Goal: Task Accomplishment & Management: Manage account settings

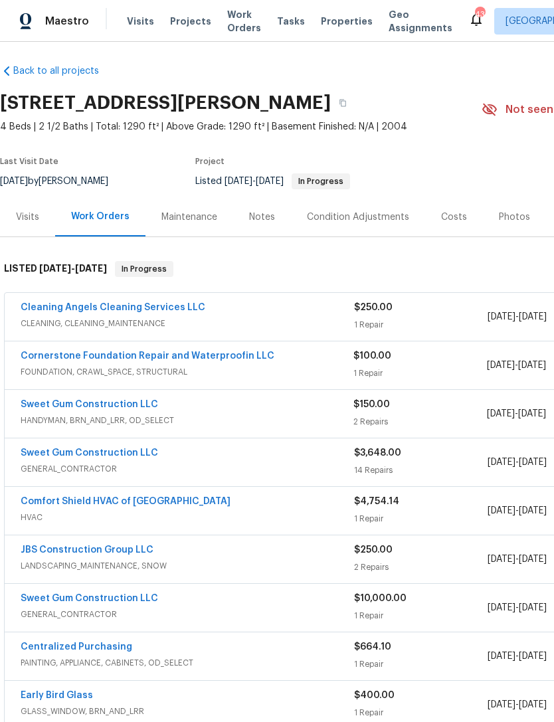
scroll to position [4, -1]
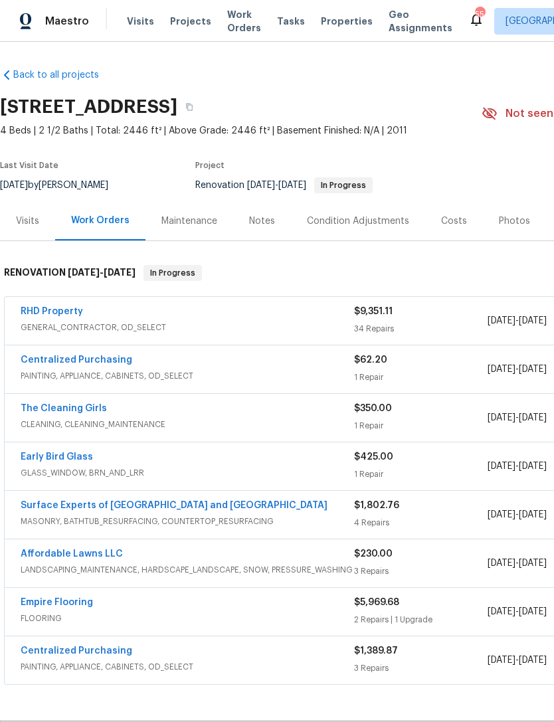
scroll to position [62, 27]
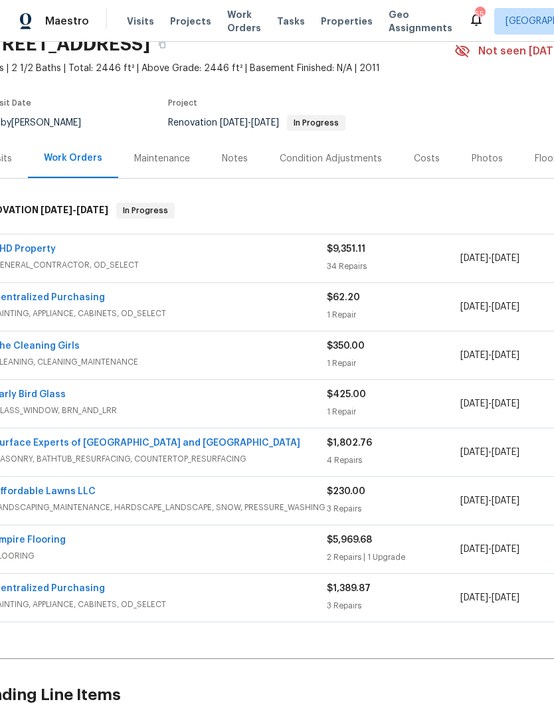
click at [29, 247] on link "RHD Property" at bounding box center [24, 248] width 62 height 9
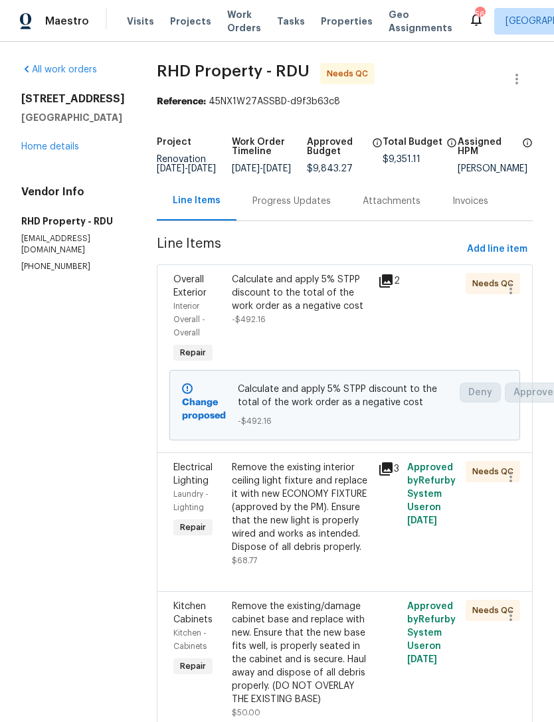
click at [464, 333] on div "Needs QC" at bounding box center [476, 319] width 29 height 101
click at [434, 329] on div at bounding box center [432, 319] width 58 height 101
click at [331, 311] on div "Calculate and apply 5% STPP discount to the total of the work order as a negati…" at bounding box center [301, 293] width 138 height 40
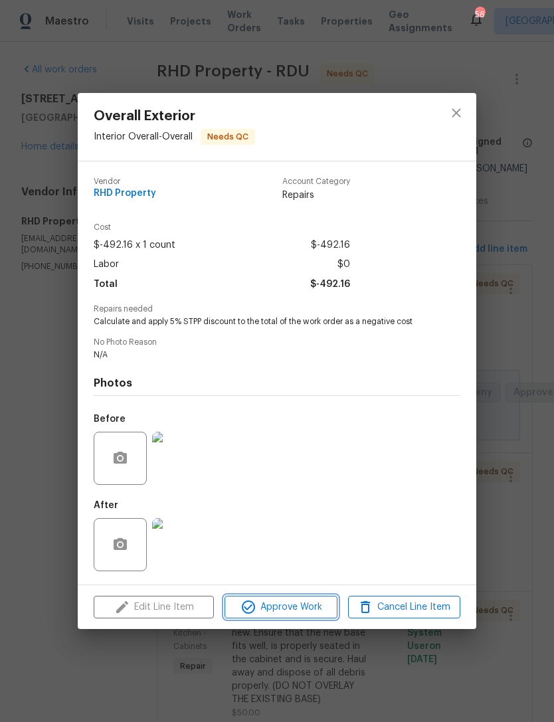
click at [308, 614] on span "Approve Work" at bounding box center [281, 607] width 104 height 17
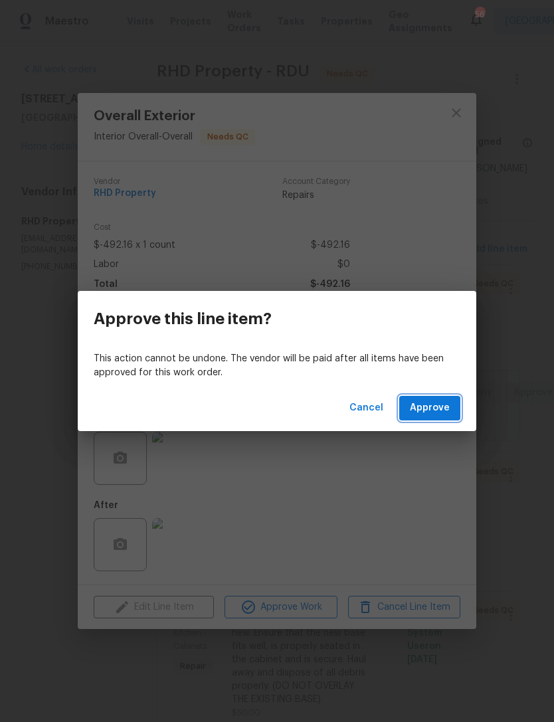
click at [415, 418] on button "Approve" at bounding box center [429, 408] width 61 height 25
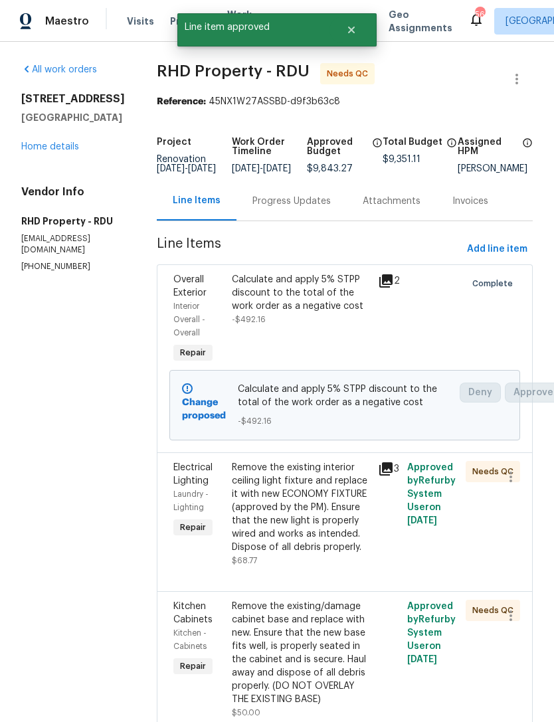
click at [351, 540] on div "Remove the existing interior ceiling light fixture and replace it with new ECON…" at bounding box center [301, 507] width 138 height 93
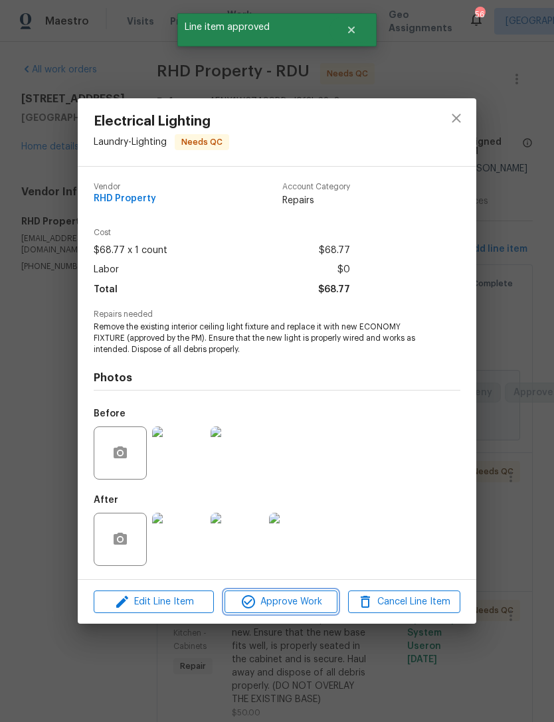
click at [320, 601] on span "Approve Work" at bounding box center [281, 602] width 104 height 17
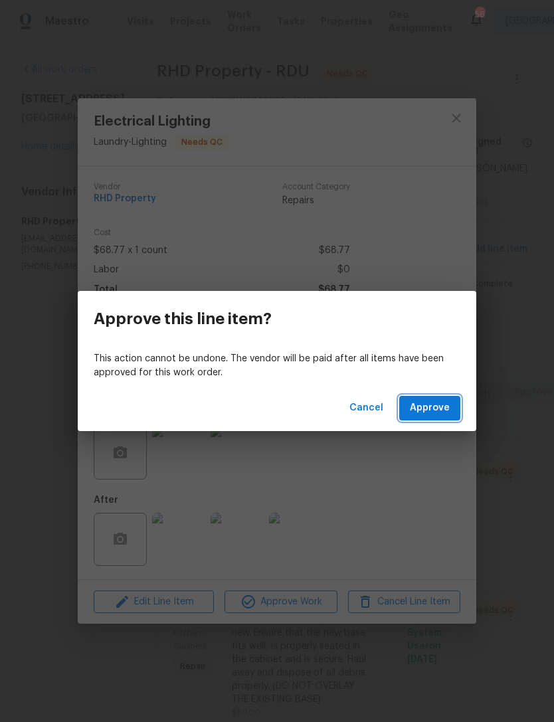
click at [432, 408] on span "Approve" at bounding box center [430, 408] width 40 height 17
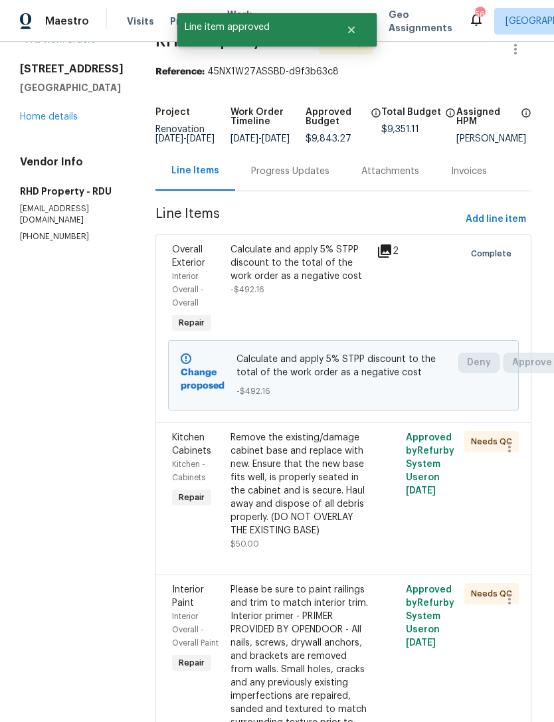
scroll to position [32, 1]
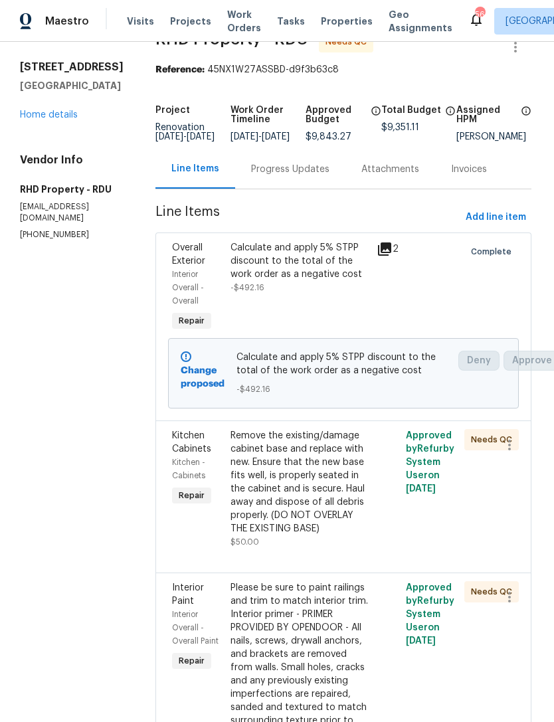
click at [353, 493] on div "Remove the existing/damage cabinet base and replace with new. Ensure that the n…" at bounding box center [300, 482] width 138 height 106
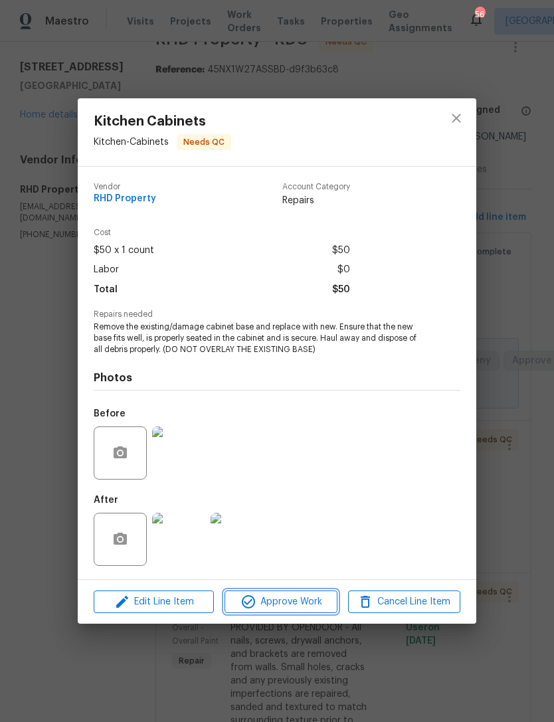
click at [308, 598] on span "Approve Work" at bounding box center [281, 602] width 104 height 17
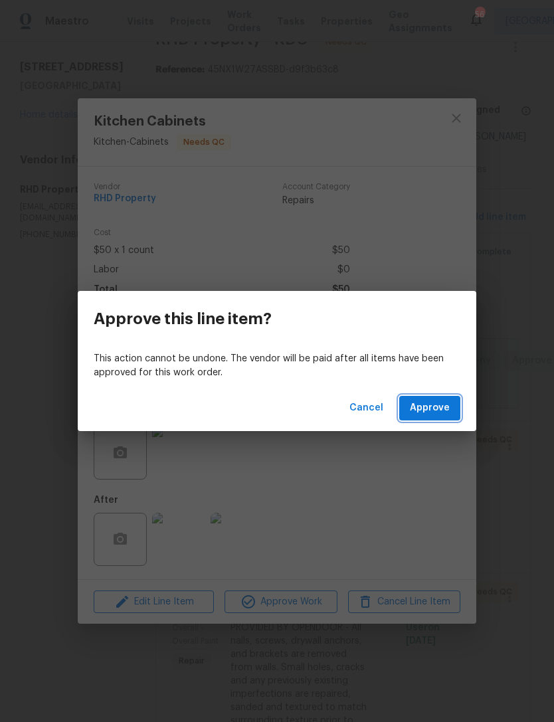
click at [430, 410] on span "Approve" at bounding box center [430, 408] width 40 height 17
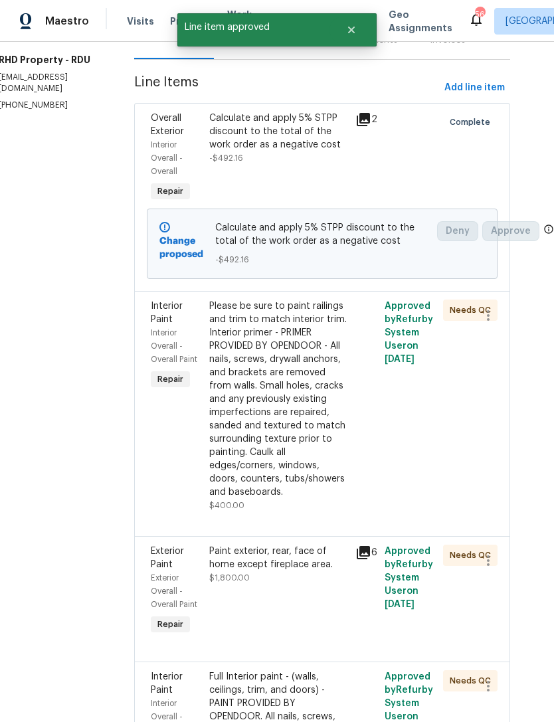
scroll to position [161, 23]
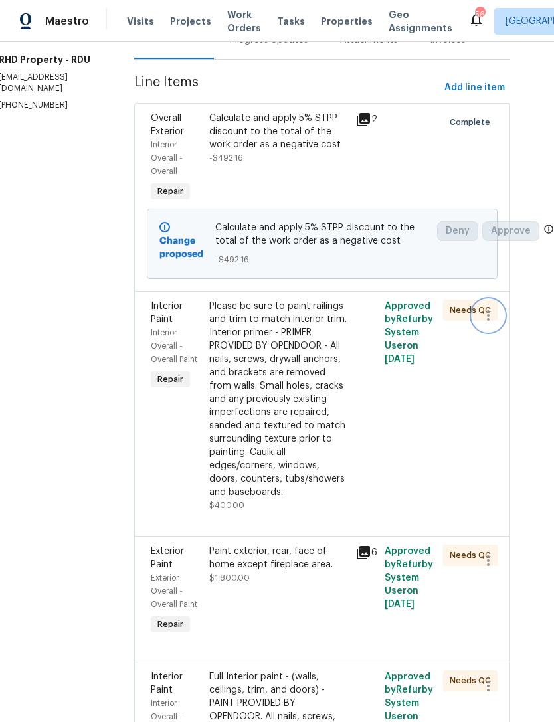
click at [488, 324] on icon "button" at bounding box center [488, 316] width 16 height 16
click at [488, 325] on li "Cancel" at bounding box center [499, 327] width 51 height 22
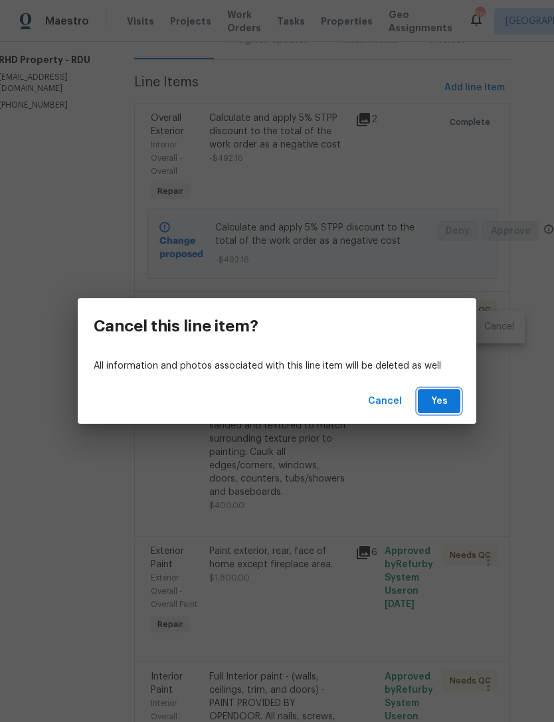
click at [449, 403] on span "Yes" at bounding box center [438, 401] width 21 height 17
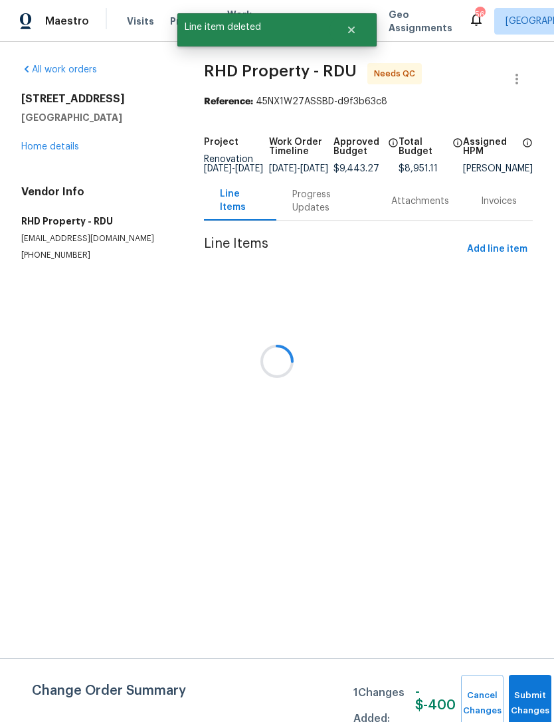
scroll to position [0, 0]
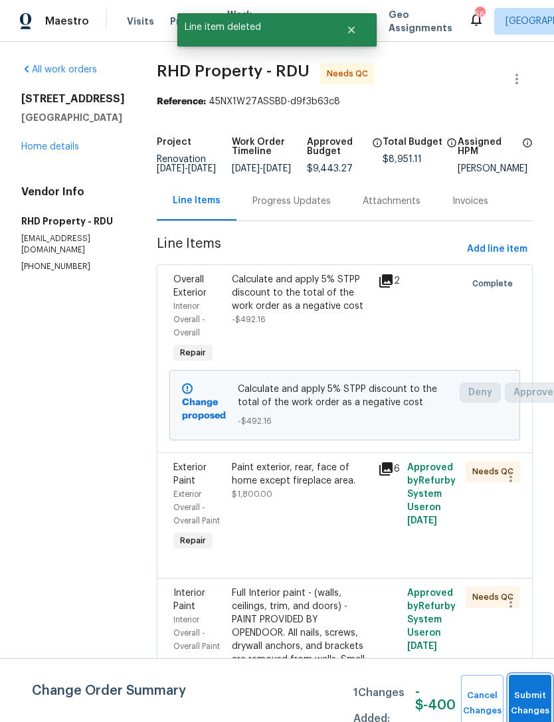
click at [526, 702] on span "Submit Changes" at bounding box center [529, 703] width 29 height 31
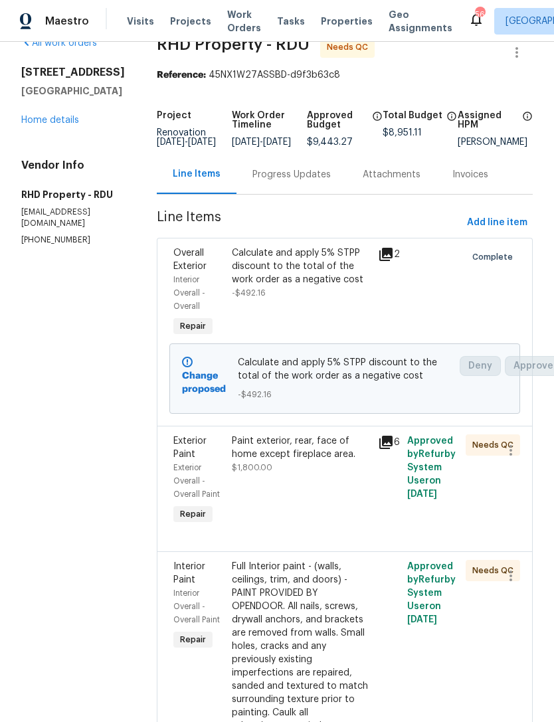
scroll to position [27, 0]
click at [372, 517] on div "Paint exterior, rear, face of home except fireplace area. $1,800.00" at bounding box center [301, 480] width 146 height 101
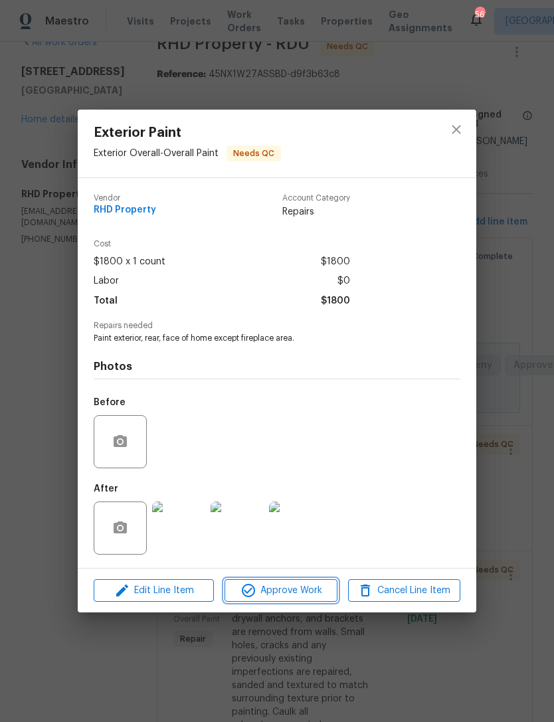
click at [299, 589] on span "Approve Work" at bounding box center [281, 591] width 104 height 17
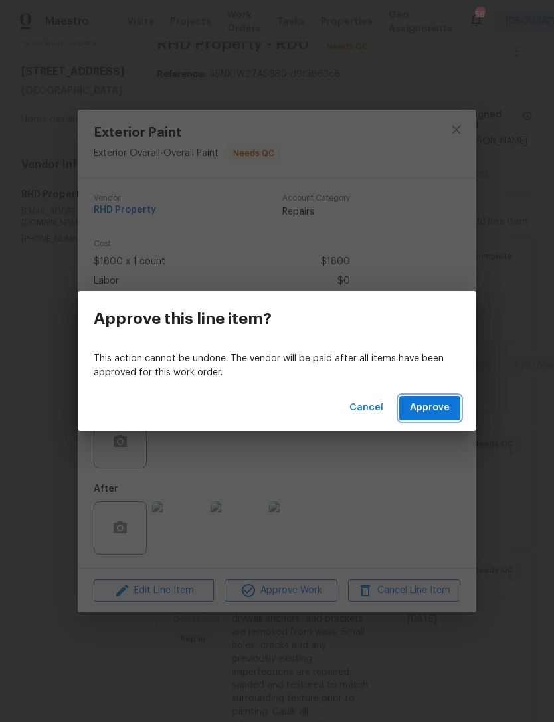
click at [435, 406] on span "Approve" at bounding box center [430, 408] width 40 height 17
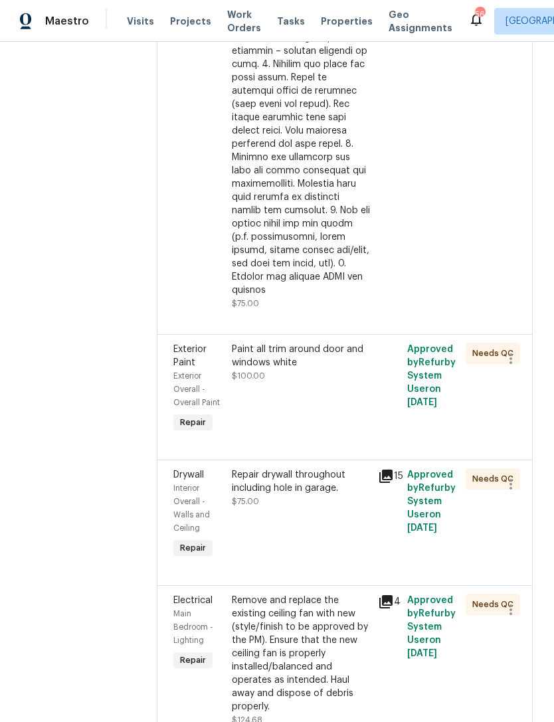
scroll to position [1033, 0]
click at [347, 370] on div "Paint all trim around door and windows white" at bounding box center [301, 356] width 138 height 27
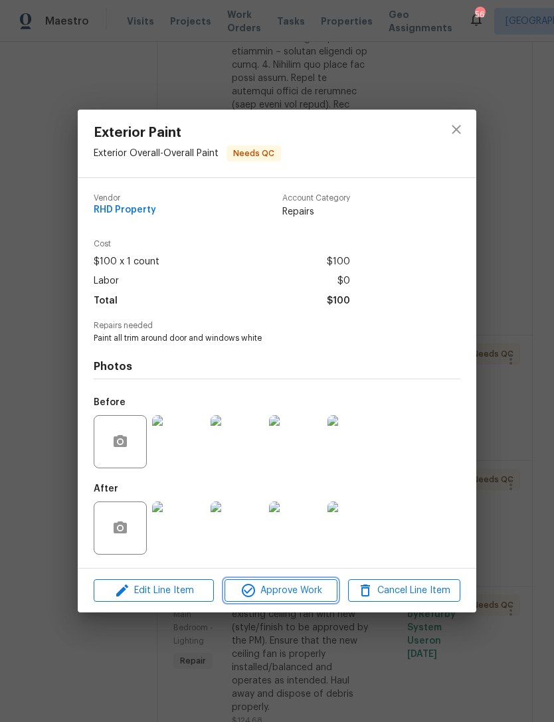
click at [302, 591] on span "Approve Work" at bounding box center [281, 591] width 104 height 17
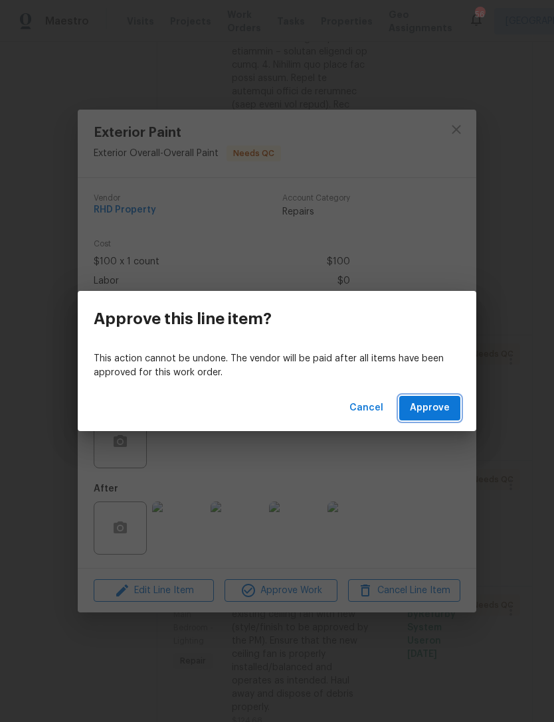
click at [443, 400] on span "Approve" at bounding box center [430, 408] width 40 height 17
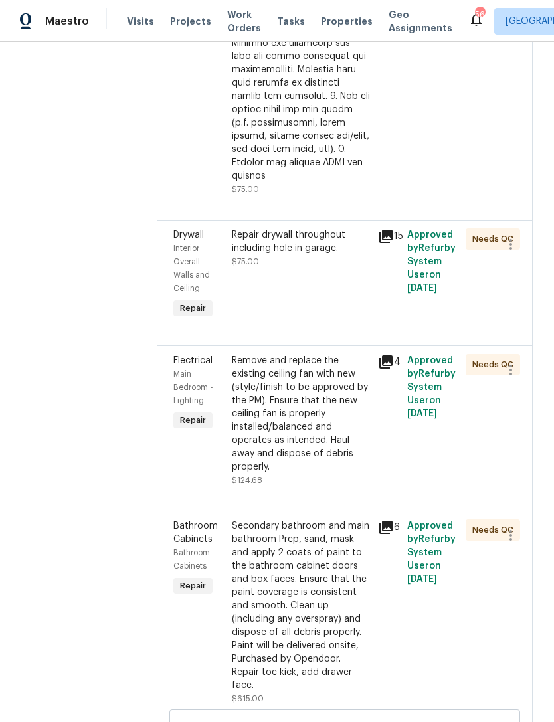
scroll to position [1147, 0]
click at [342, 316] on div "Repair drywall throughout including hole in garage. $75.00" at bounding box center [301, 275] width 146 height 101
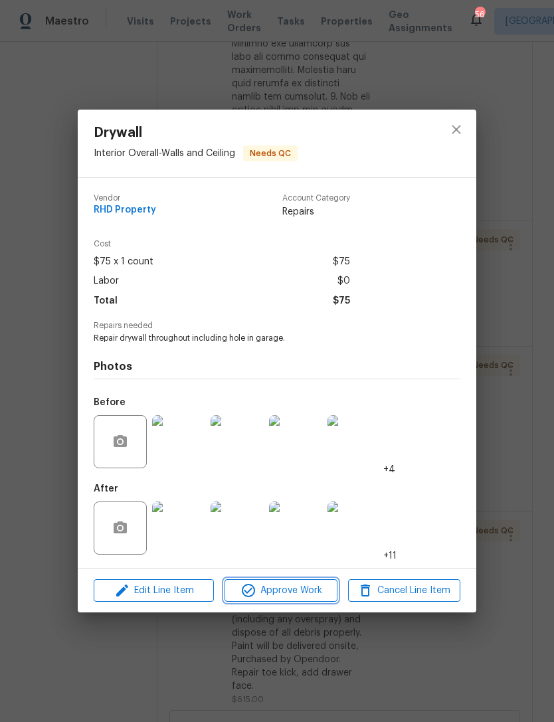
click at [292, 591] on span "Approve Work" at bounding box center [281, 591] width 104 height 17
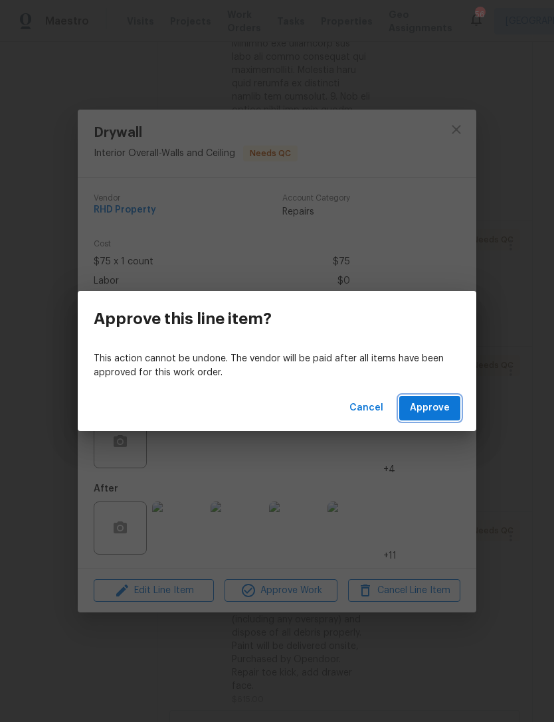
click at [442, 411] on span "Approve" at bounding box center [430, 408] width 40 height 17
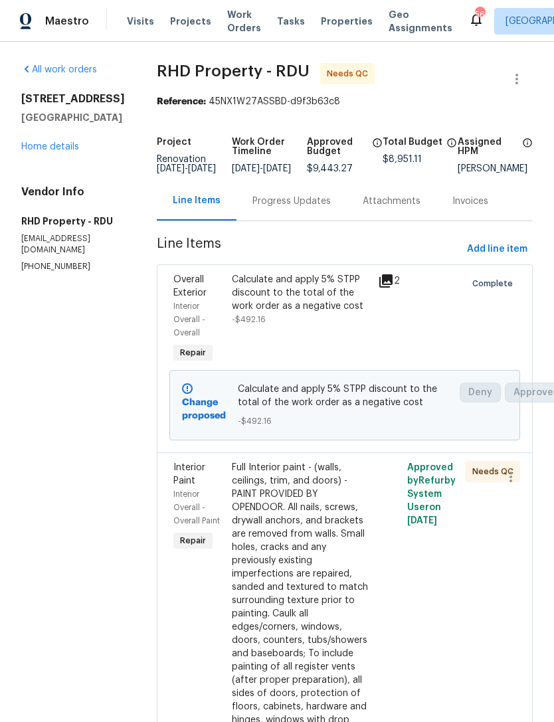
scroll to position [0, 0]
click at [492, 258] on span "Add line item" at bounding box center [497, 249] width 60 height 17
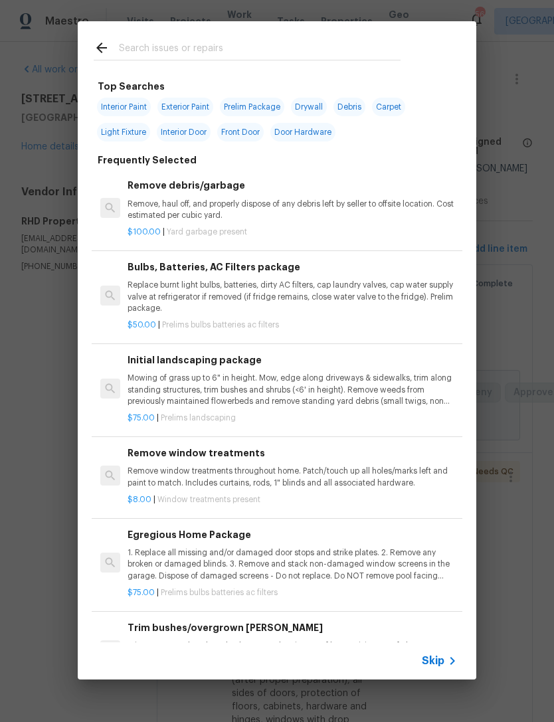
click at [219, 48] on input "text" at bounding box center [260, 50] width 282 height 20
type input "Sink st"
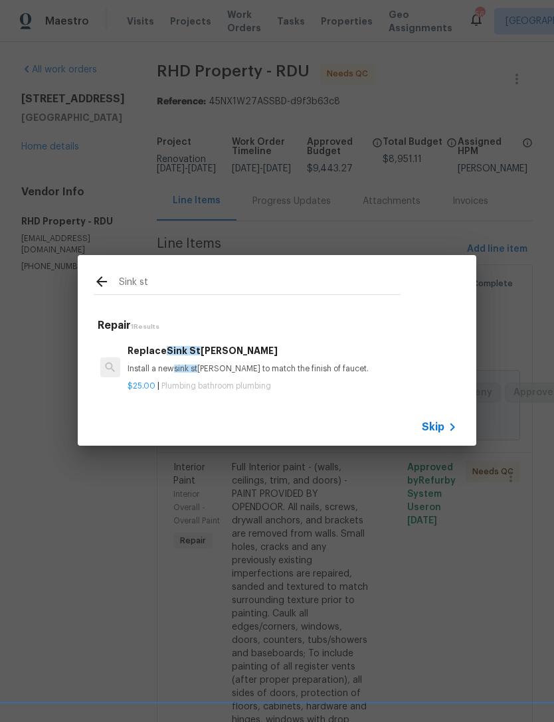
click at [300, 366] on p "Install a new sink st opper to match the finish of faucet." at bounding box center [292, 368] width 329 height 11
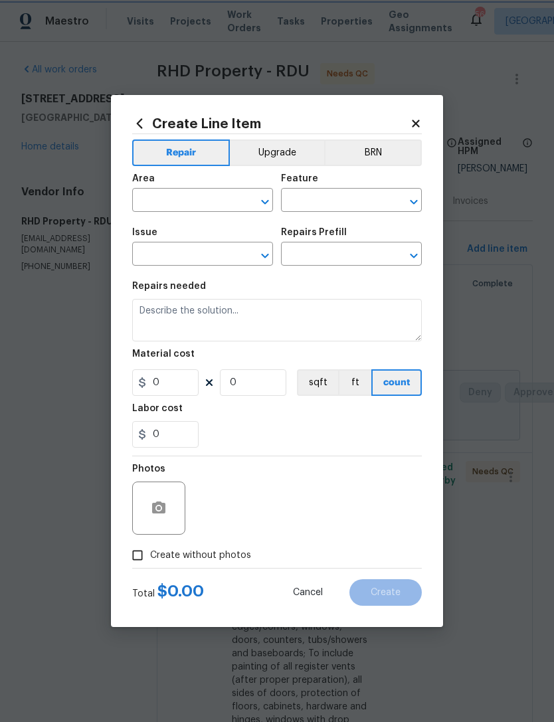
type input "Plumbing"
type input "Bathroom Plumbing"
type input "Replace Sink Stopper $25.00"
type textarea "Install a new sink stopper to match the finish of faucet."
type input "25"
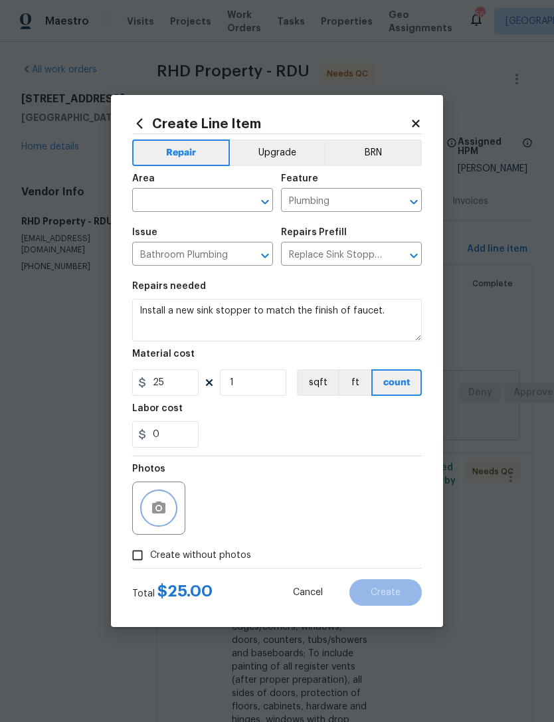
click at [162, 508] on icon "button" at bounding box center [158, 508] width 13 height 12
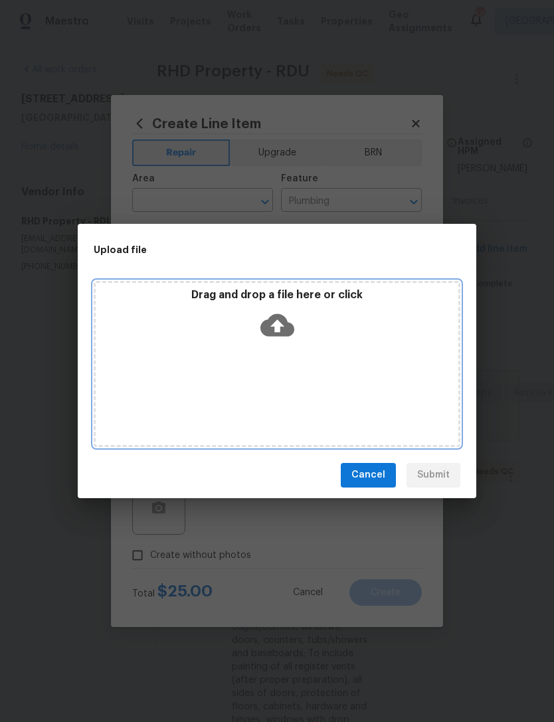
click at [300, 335] on div "Drag and drop a file here or click" at bounding box center [277, 316] width 363 height 57
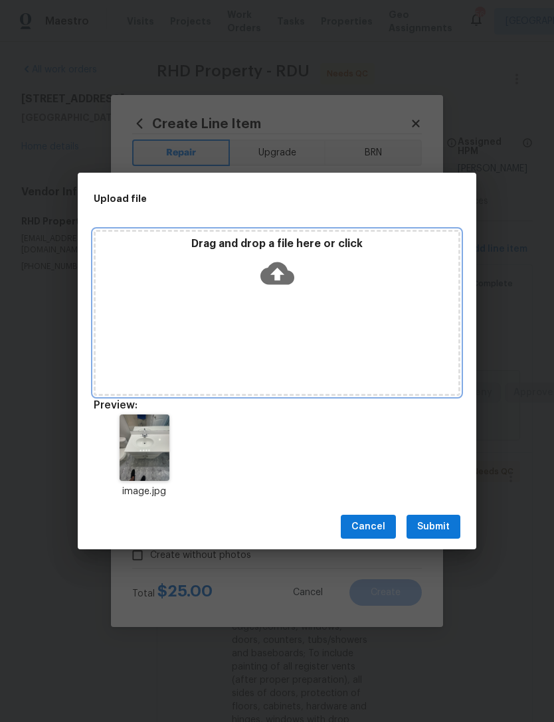
click at [346, 262] on div "Drag and drop a file here or click" at bounding box center [277, 265] width 363 height 57
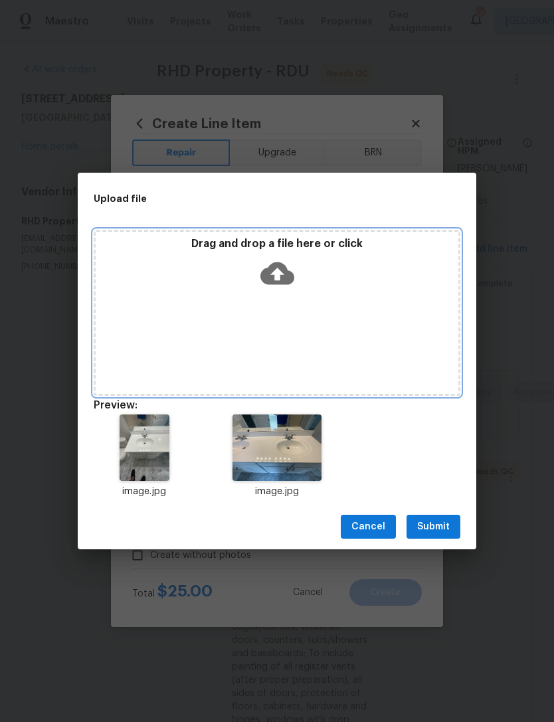
click at [336, 282] on div "Drag and drop a file here or click" at bounding box center [277, 265] width 363 height 57
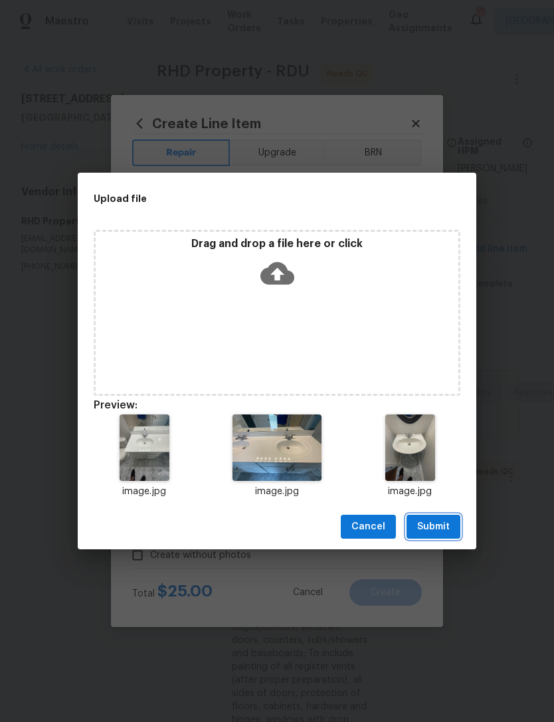
click at [452, 520] on button "Submit" at bounding box center [434, 527] width 54 height 25
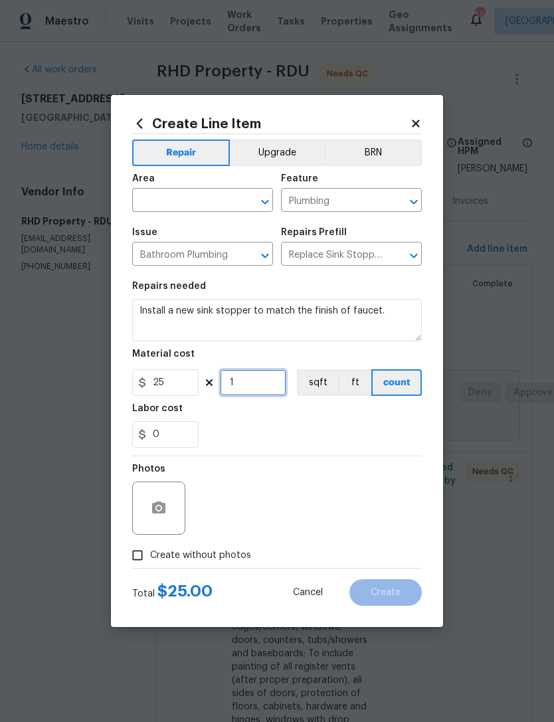
click at [251, 387] on input "1" at bounding box center [253, 382] width 66 height 27
type input "3"
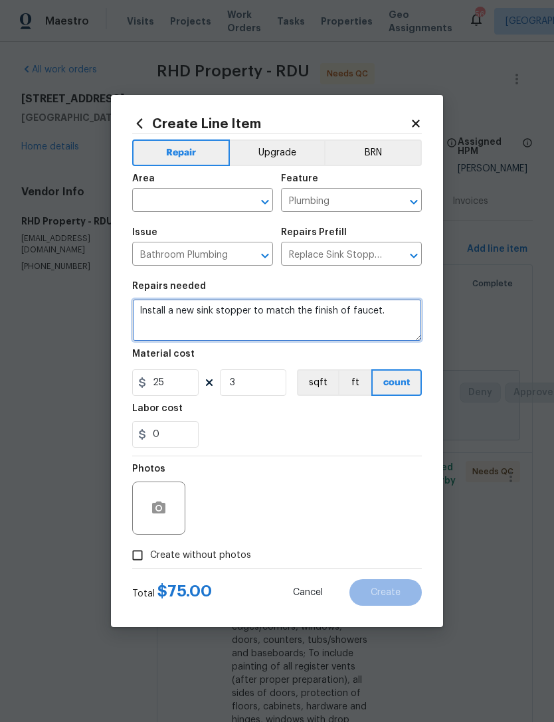
click at [401, 326] on textarea "Install a new sink stopper to match the finish of faucet." at bounding box center [277, 320] width 290 height 43
click at [138, 313] on textarea "Install a new sink stopper to match the finish of faucet." at bounding box center [277, 320] width 290 height 43
type textarea "One in each bathroom Install a new sink stopper to match the finish of faucet."
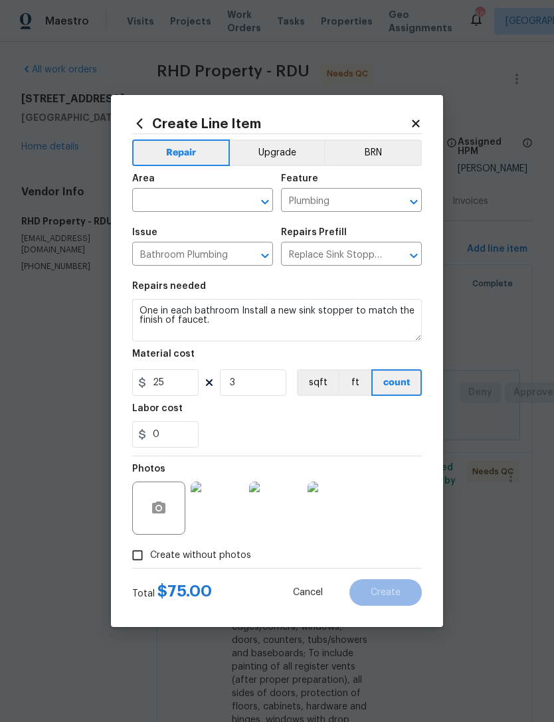
click at [389, 458] on div "Photos" at bounding box center [277, 499] width 290 height 86
click at [214, 517] on img at bounding box center [217, 508] width 53 height 53
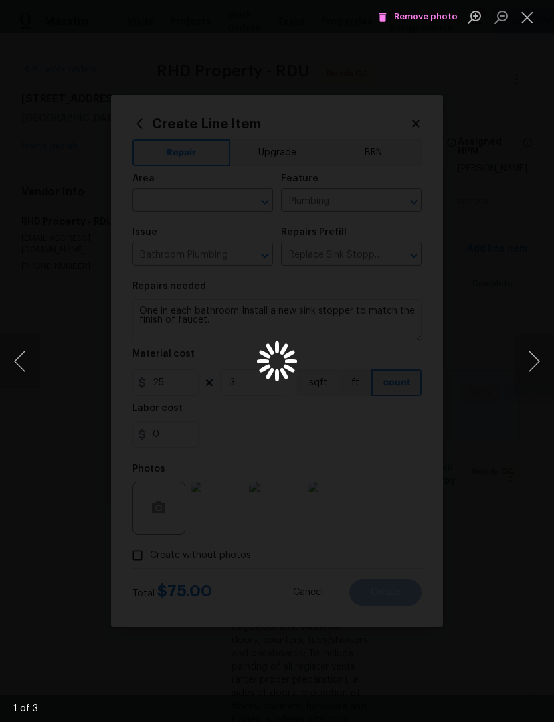
click at [229, 502] on div "Lightbox" at bounding box center [277, 361] width 554 height 722
click at [536, 363] on button "Next image" at bounding box center [534, 361] width 40 height 53
click at [536, 357] on button "Next image" at bounding box center [534, 361] width 40 height 53
click at [528, 15] on button "Close lightbox" at bounding box center [527, 16] width 27 height 23
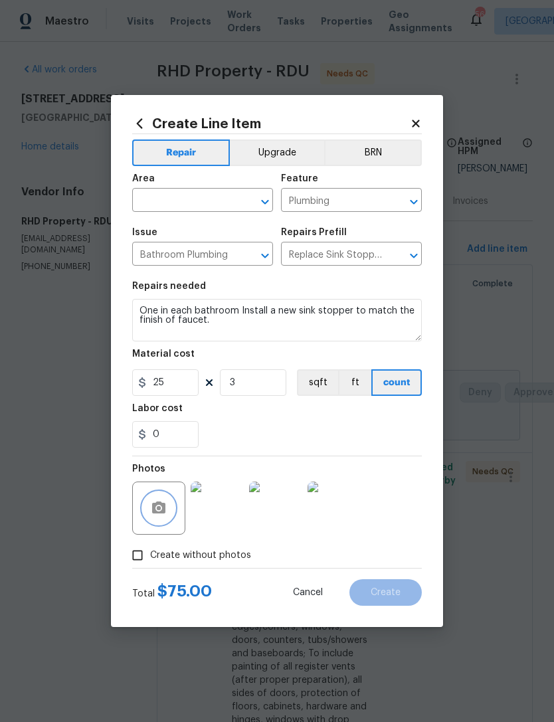
click at [157, 515] on icon "button" at bounding box center [159, 508] width 16 height 16
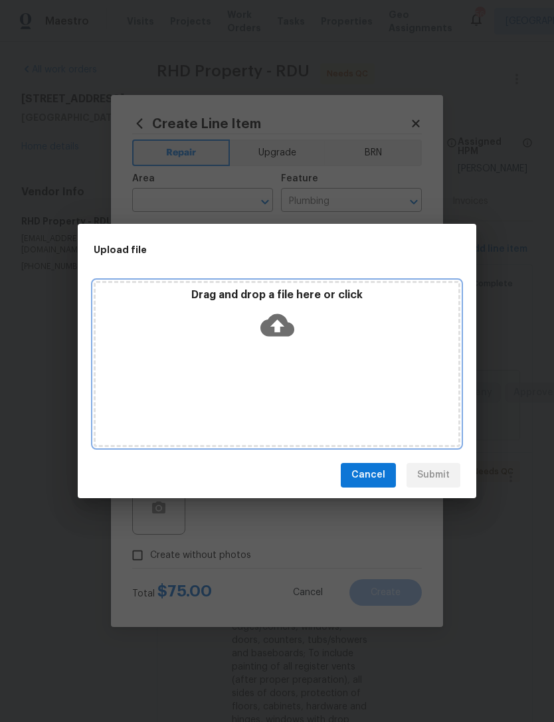
click at [396, 379] on div "Drag and drop a file here or click" at bounding box center [277, 364] width 367 height 166
click at [422, 407] on div "Drag and drop a file here or click" at bounding box center [277, 364] width 367 height 166
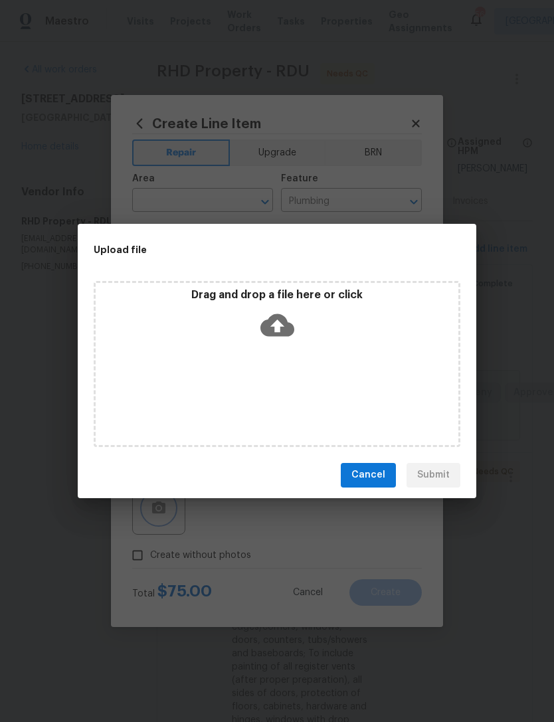
click at [512, 366] on div "Upload file Drag and drop a file here or click Cancel Submit" at bounding box center [277, 361] width 554 height 722
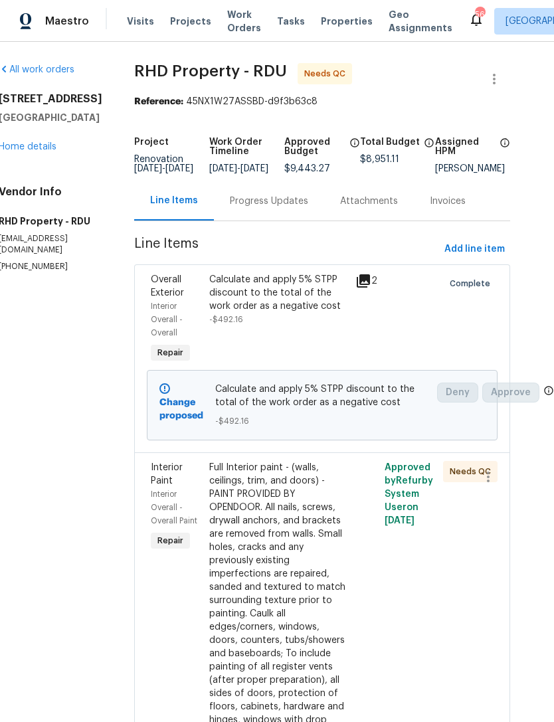
scroll to position [0, 23]
click at [493, 252] on span "Add line item" at bounding box center [474, 249] width 60 height 17
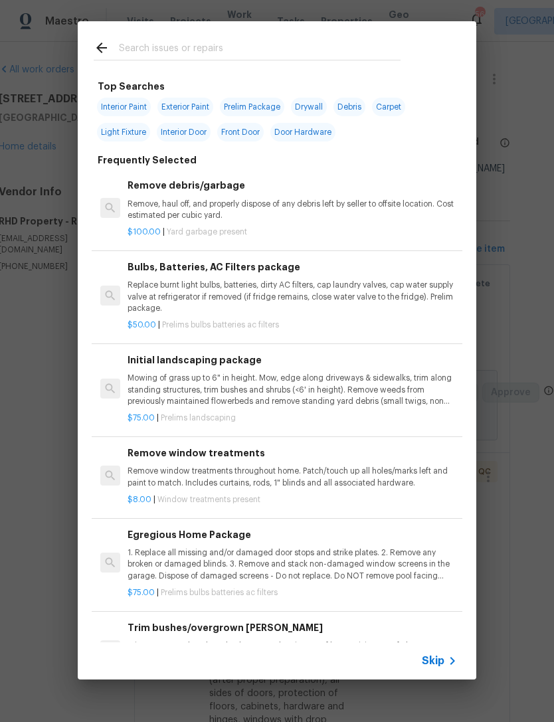
click at [236, 33] on div at bounding box center [247, 47] width 339 height 52
click at [316, 35] on div at bounding box center [247, 47] width 339 height 52
click at [251, 40] on input "text" at bounding box center [260, 50] width 282 height 20
click at [221, 41] on input "text" at bounding box center [260, 50] width 282 height 20
type input "Sink sto"
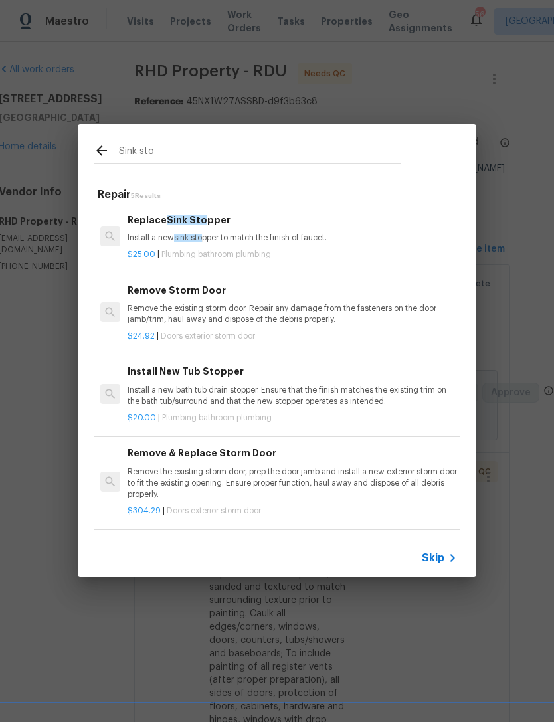
click at [262, 223] on h6 "Replace Sink Sto pper" at bounding box center [292, 220] width 329 height 15
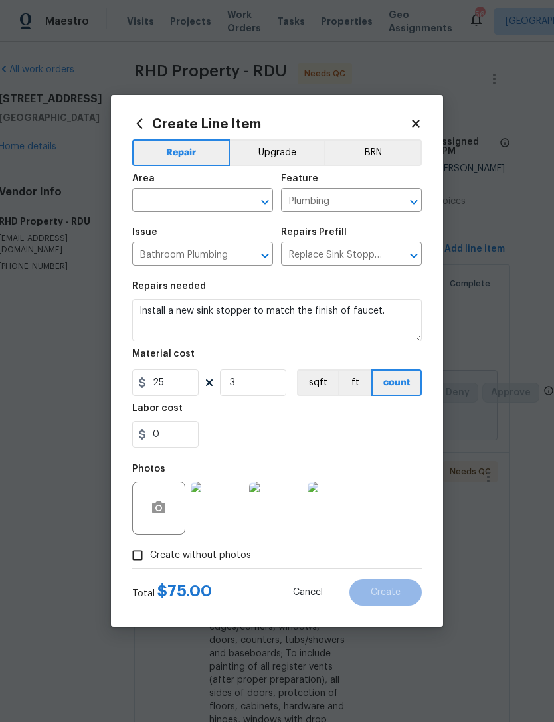
click at [238, 232] on div "Issue" at bounding box center [202, 236] width 141 height 17
click at [179, 193] on input "text" at bounding box center [184, 201] width 104 height 21
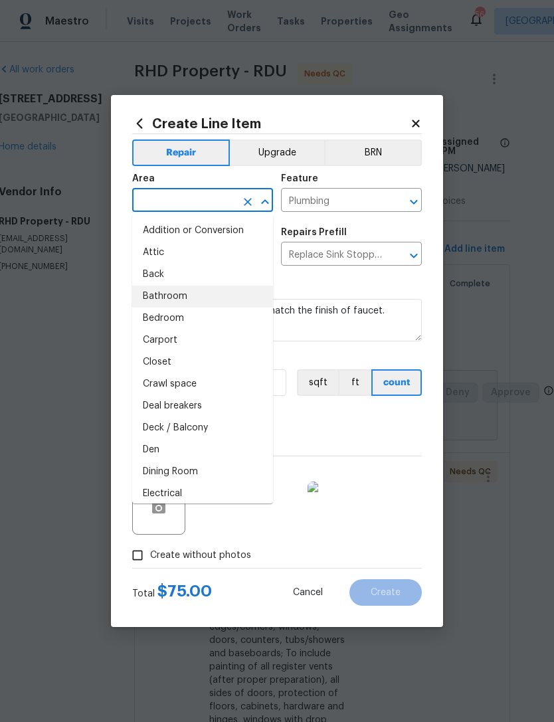
click at [199, 298] on li "Bathroom" at bounding box center [202, 297] width 141 height 22
type input "Bathroom"
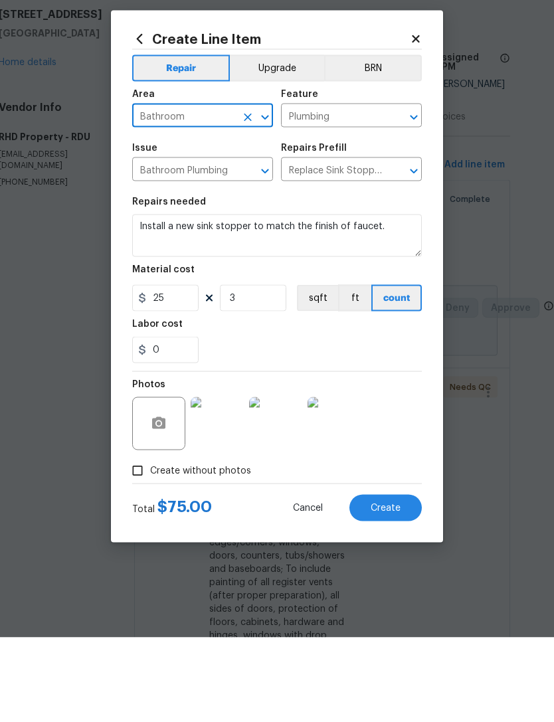
click at [359, 482] on img at bounding box center [334, 508] width 53 height 53
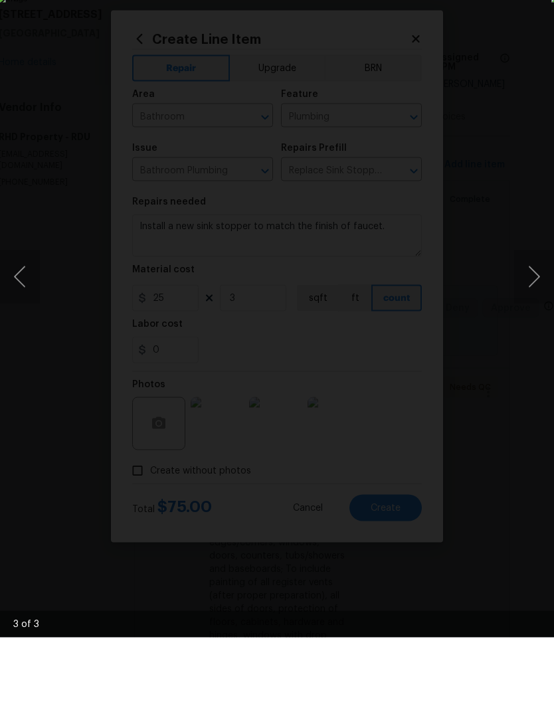
scroll to position [43, 0]
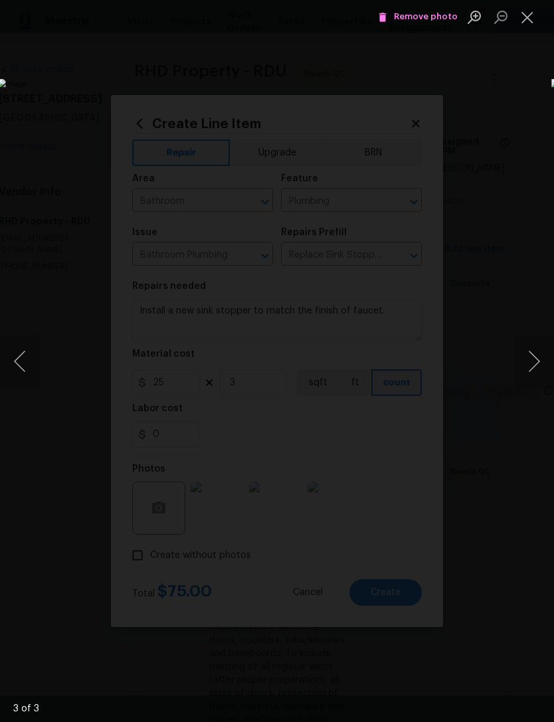
click at [528, 15] on button "Close lightbox" at bounding box center [527, 16] width 27 height 23
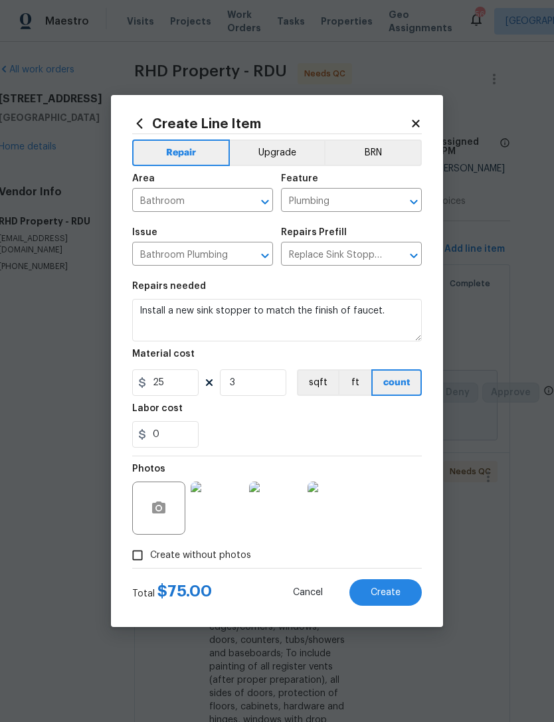
click at [402, 593] on button "Create" at bounding box center [385, 592] width 72 height 27
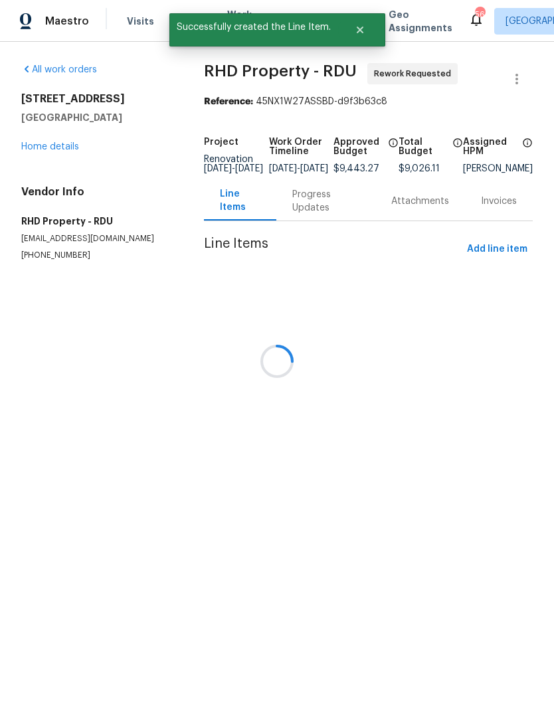
scroll to position [0, 0]
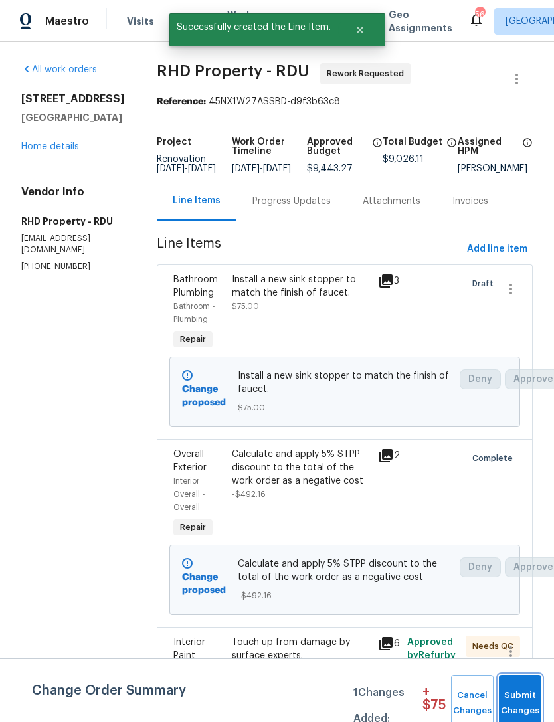
click at [526, 698] on span "Submit Changes" at bounding box center [520, 703] width 29 height 31
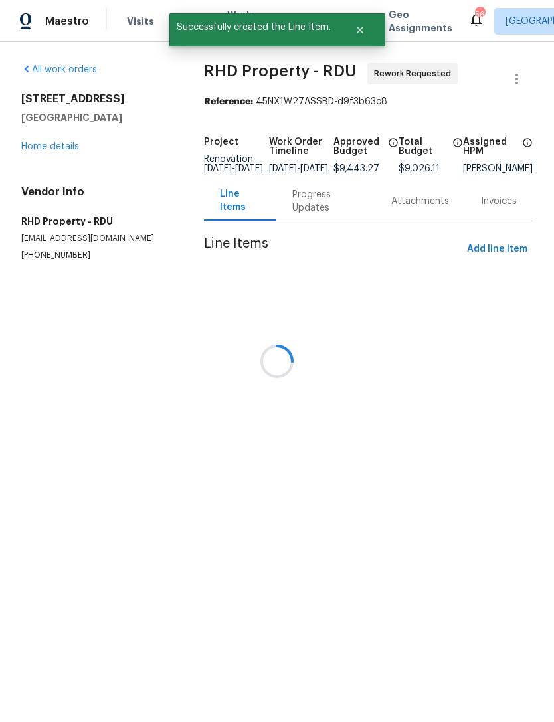
click at [39, 148] on div at bounding box center [277, 361] width 554 height 722
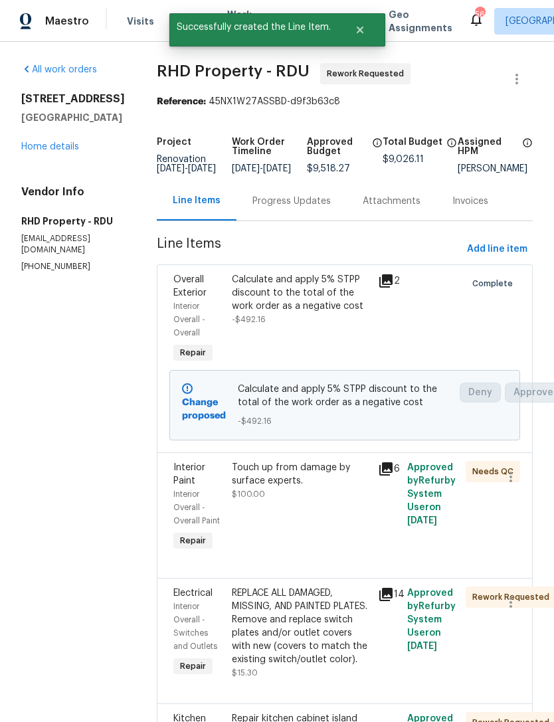
click at [48, 149] on link "Home details" at bounding box center [50, 146] width 58 height 9
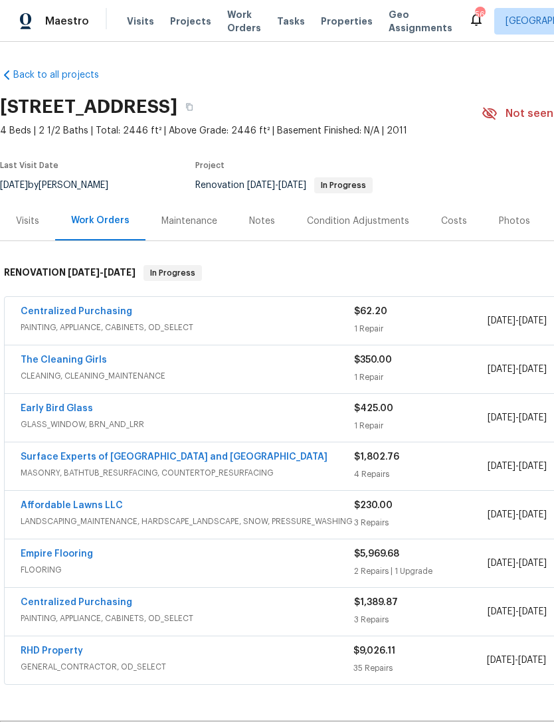
click at [78, 646] on link "RHD Property" at bounding box center [52, 650] width 62 height 9
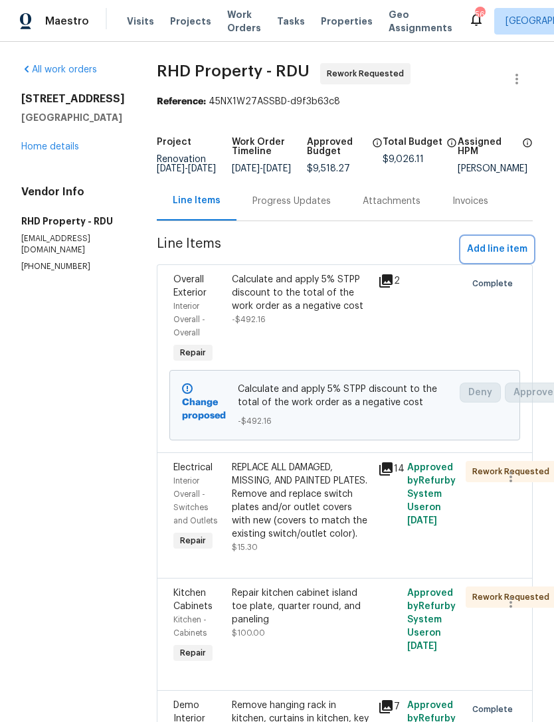
click at [504, 253] on span "Add line item" at bounding box center [497, 249] width 60 height 17
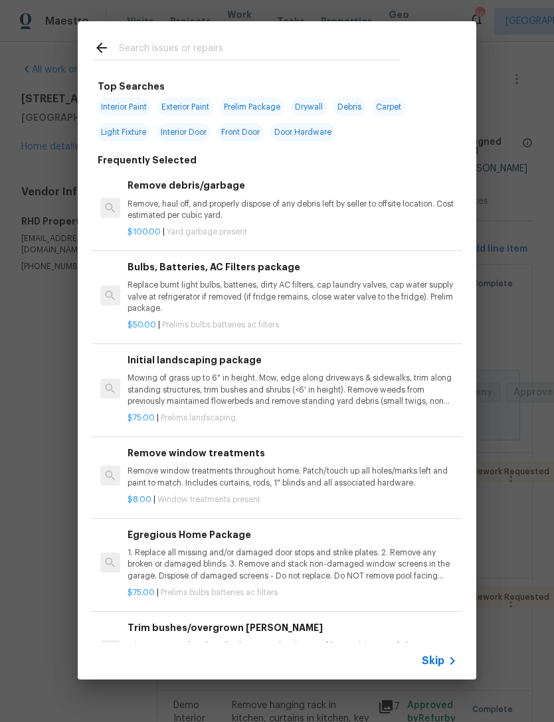
click at [240, 52] on input "text" at bounding box center [260, 50] width 282 height 20
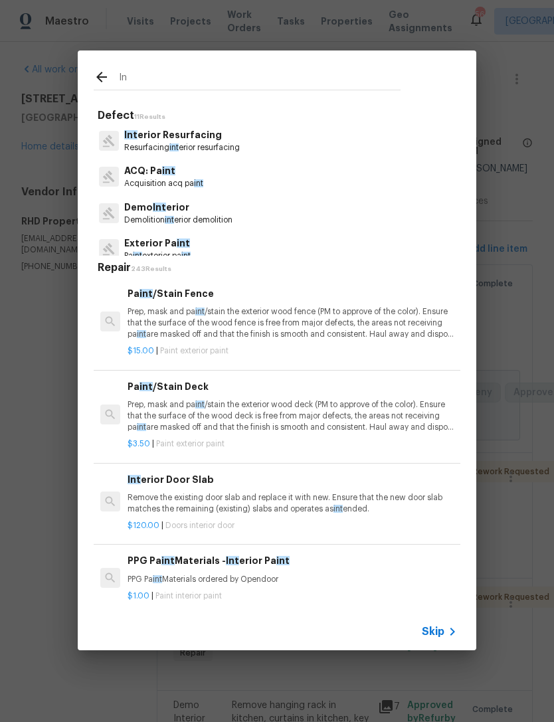
type input "I"
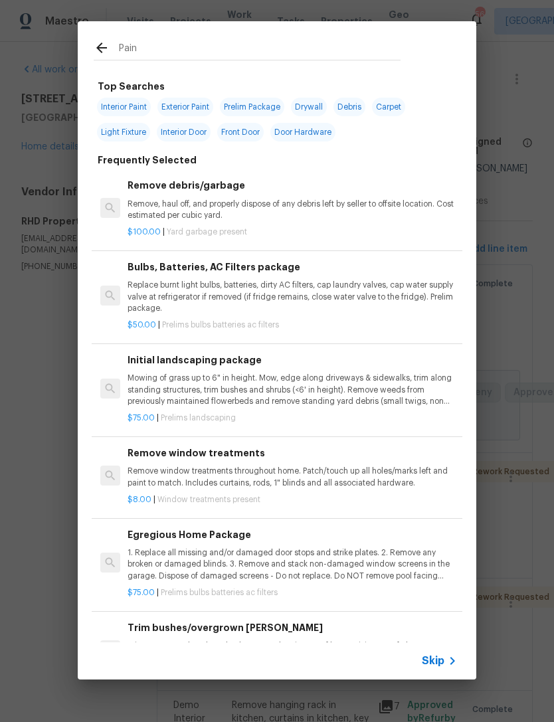
type input "Paint"
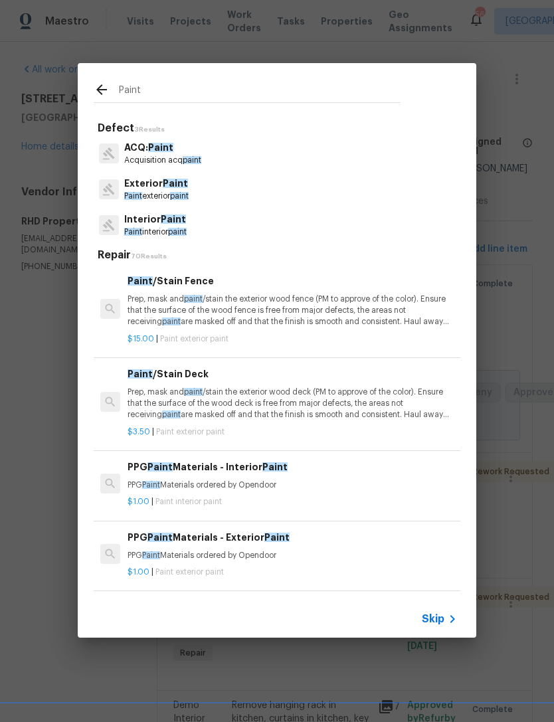
click at [177, 221] on span "Paint" at bounding box center [173, 219] width 25 height 9
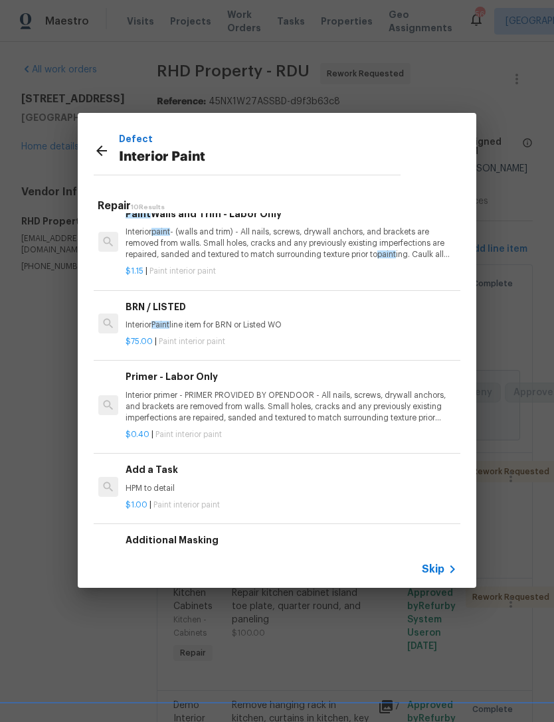
scroll to position [460, 2]
click at [192, 465] on h6 "Add a Task" at bounding box center [290, 469] width 329 height 15
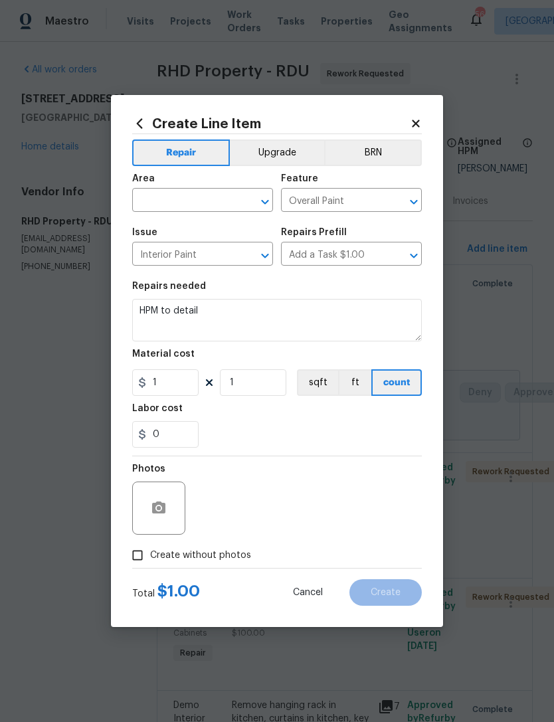
click at [185, 193] on input "text" at bounding box center [184, 201] width 104 height 21
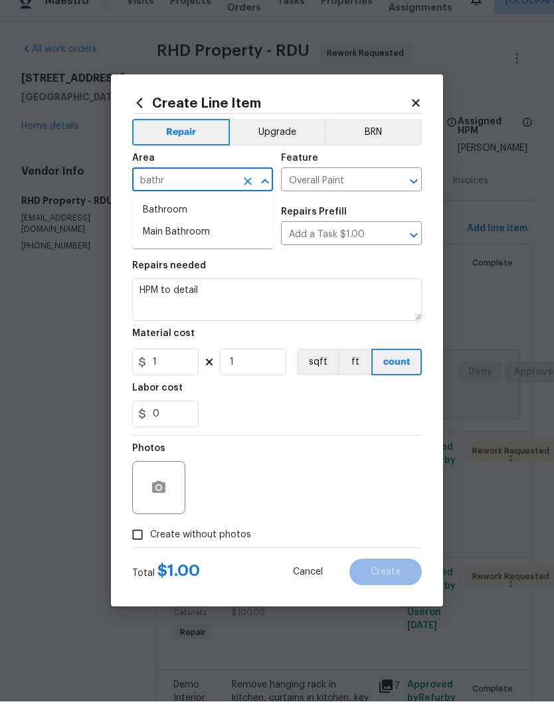
click at [151, 220] on li "Bathroom" at bounding box center [202, 231] width 141 height 22
type input "Bathroom"
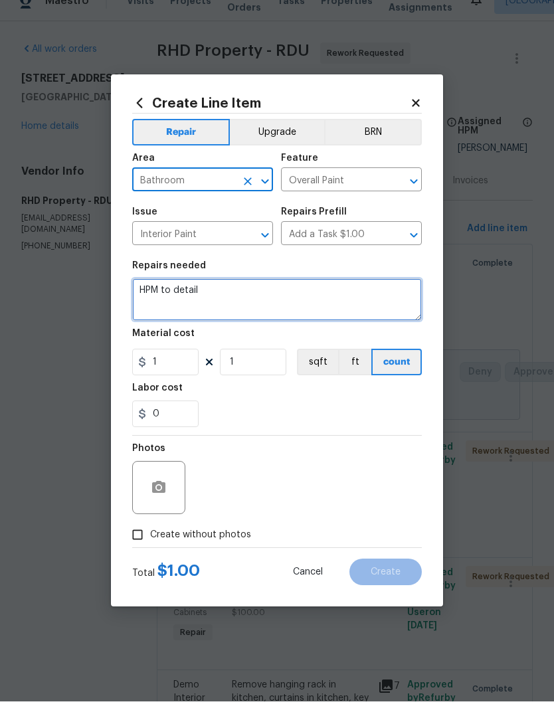
click at [165, 299] on textarea "HPM to detail" at bounding box center [277, 320] width 290 height 43
click at [152, 299] on textarea "HPM to detail" at bounding box center [277, 320] width 290 height 43
type textarea "Remove pink paint from secondary bathtub."
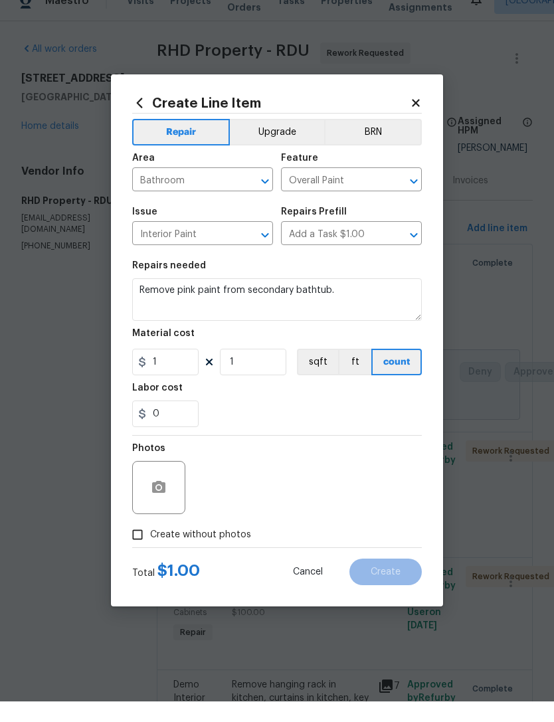
click at [171, 482] on div at bounding box center [158, 508] width 53 height 53
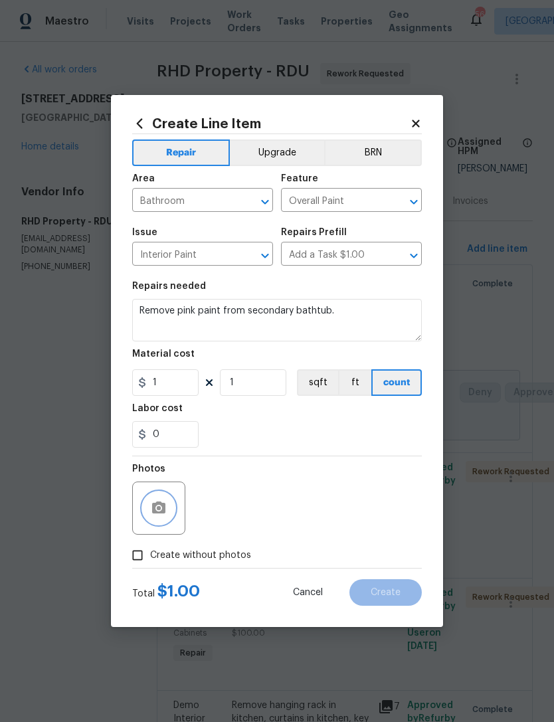
click at [168, 504] on button "button" at bounding box center [159, 508] width 32 height 32
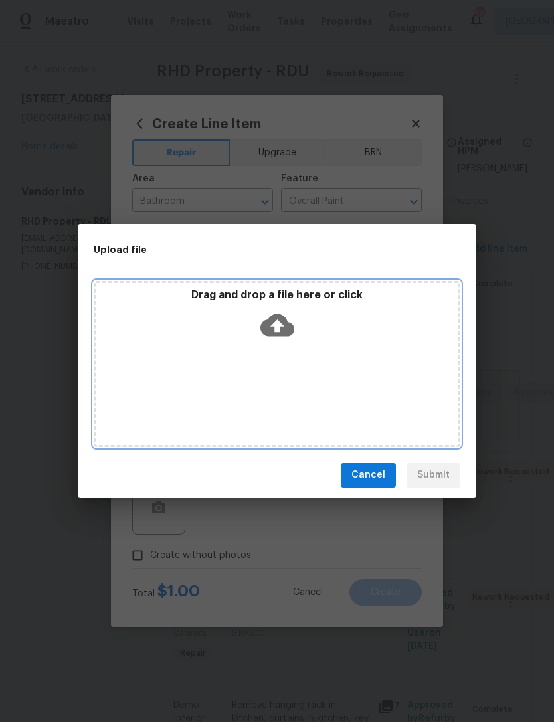
click at [299, 325] on div "Drag and drop a file here or click" at bounding box center [277, 316] width 363 height 57
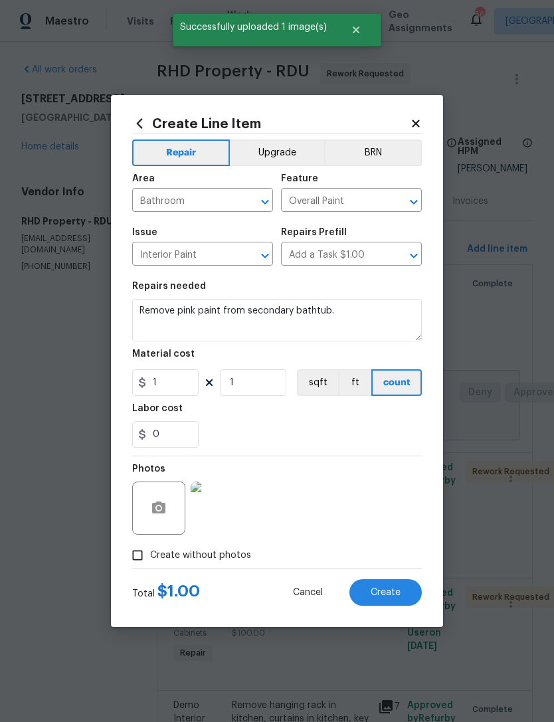
scroll to position [21, 0]
type input "15"
click at [377, 424] on div "0" at bounding box center [277, 434] width 290 height 27
click at [397, 593] on span "Create" at bounding box center [386, 593] width 30 height 10
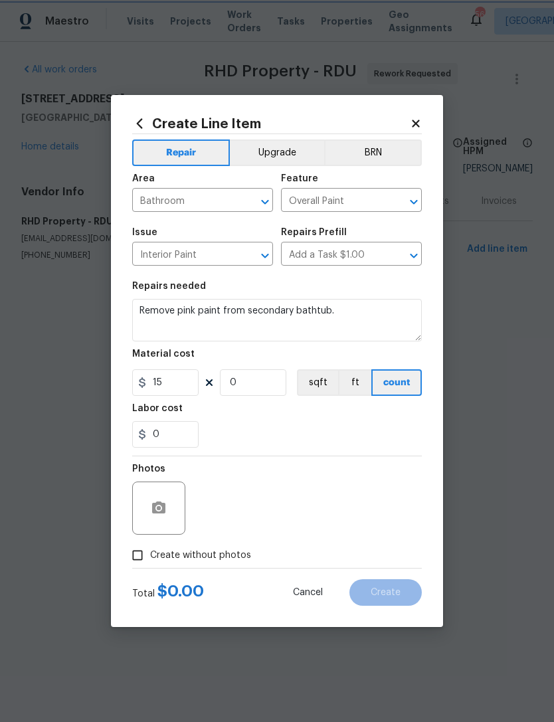
type input "0"
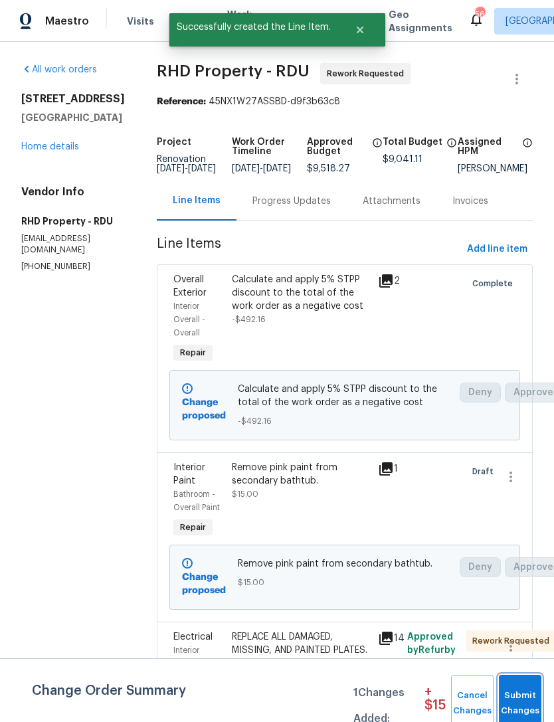
click at [535, 694] on span "Submit Changes" at bounding box center [520, 703] width 29 height 31
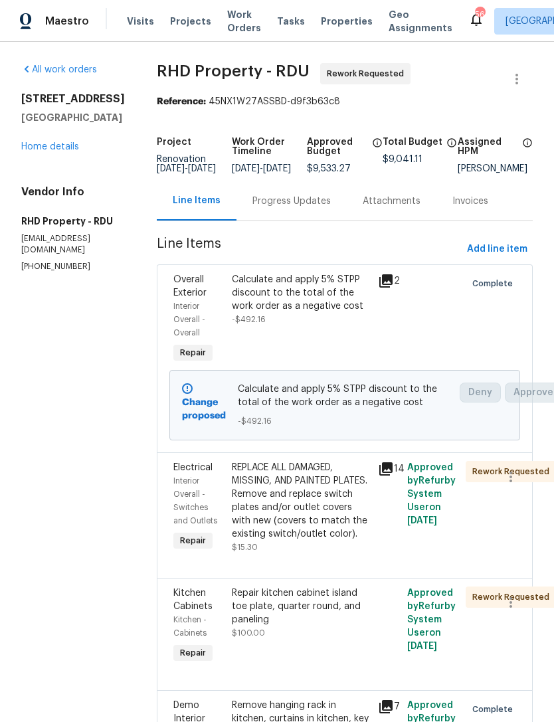
click at [46, 142] on link "Home details" at bounding box center [50, 146] width 58 height 9
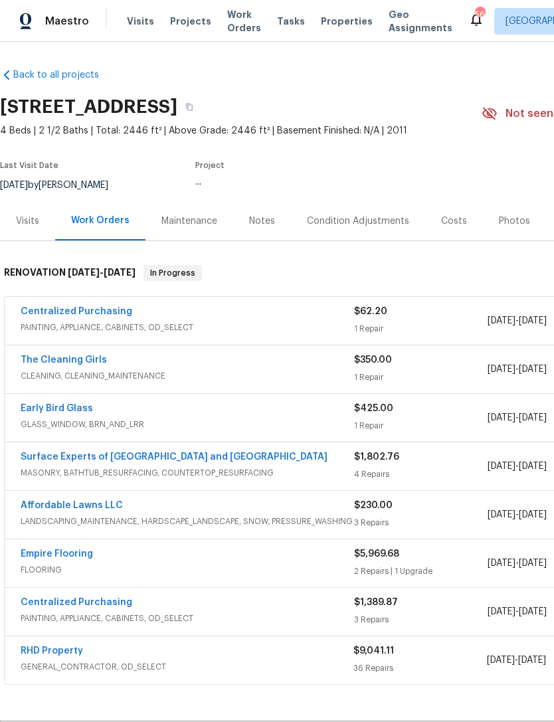
click at [515, 228] on div "Photos" at bounding box center [514, 220] width 63 height 39
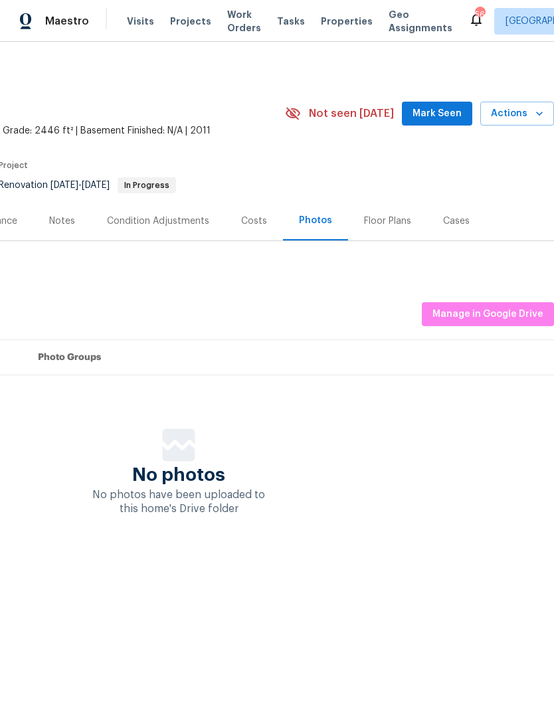
scroll to position [0, 197]
click at [490, 308] on span "Manage in Google Drive" at bounding box center [487, 314] width 111 height 17
click at [71, 221] on div "Notes" at bounding box center [62, 221] width 26 height 13
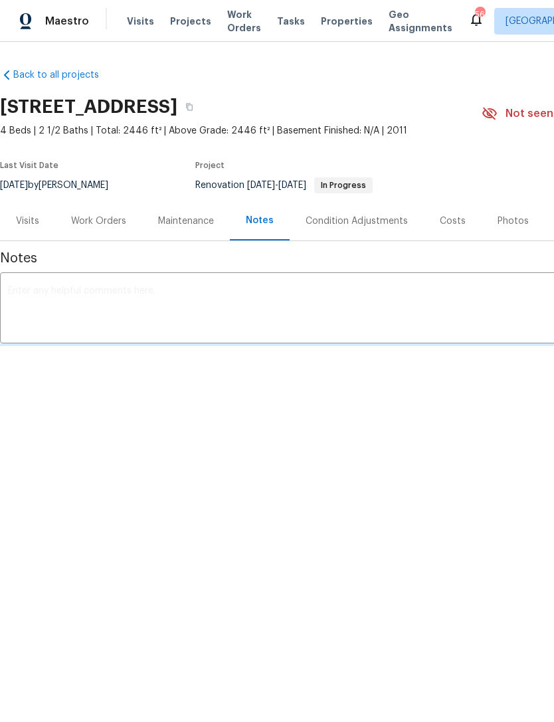
click at [82, 218] on div "Work Orders" at bounding box center [98, 221] width 55 height 13
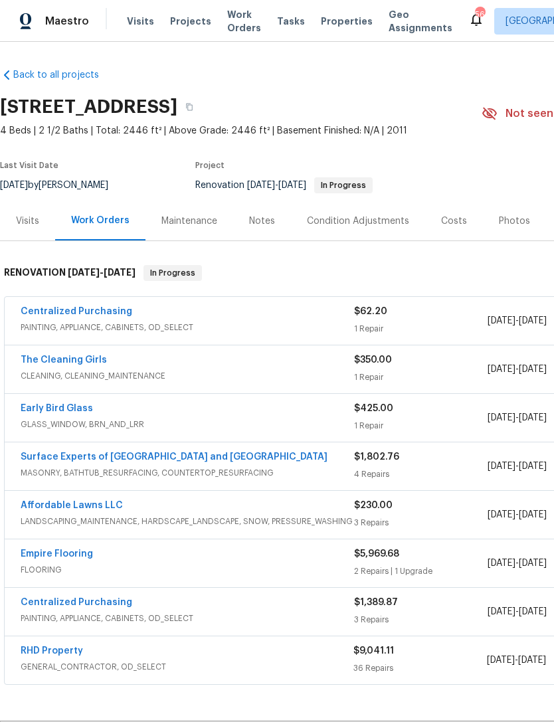
click at [244, 221] on div "Notes" at bounding box center [262, 220] width 58 height 39
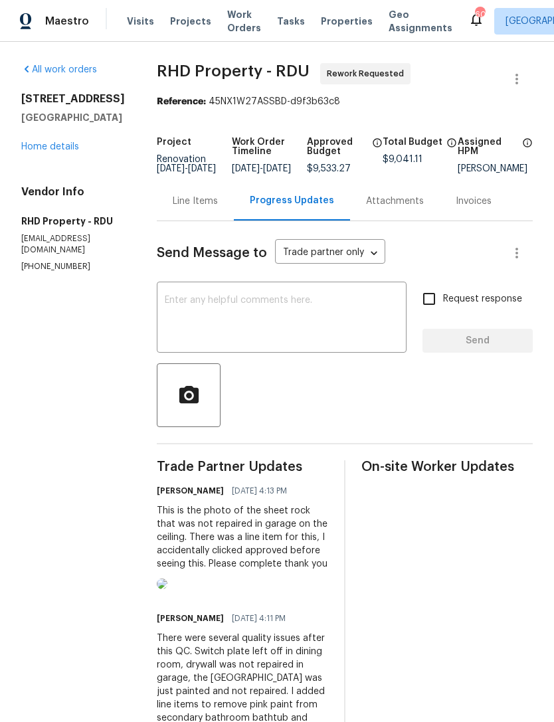
click at [363, 318] on textarea at bounding box center [282, 319] width 234 height 46
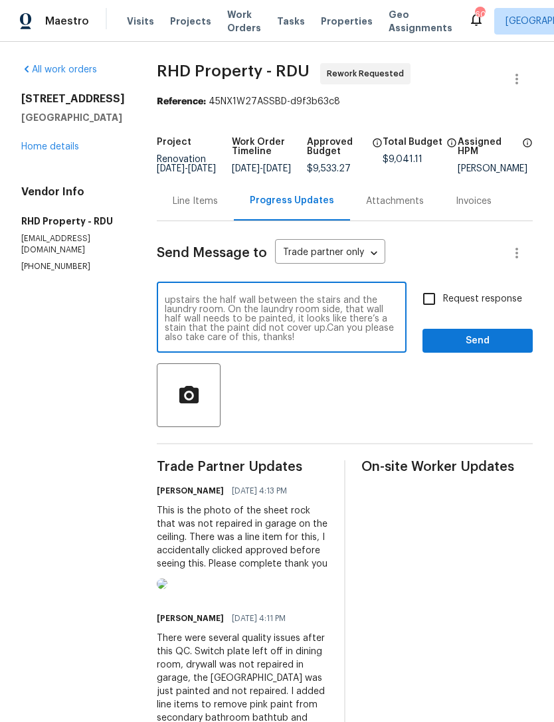
scroll to position [9, 0]
click at [398, 321] on textarea "Also, I forgot to mention, and take photos of, but upstairs the half wall betwe…" at bounding box center [282, 319] width 234 height 46
type textarea "Also, I forgot to mention, and take photos of, but upstairs the half wall betwe…"
click at [425, 312] on input "Request response" at bounding box center [429, 299] width 28 height 28
checkbox input "true"
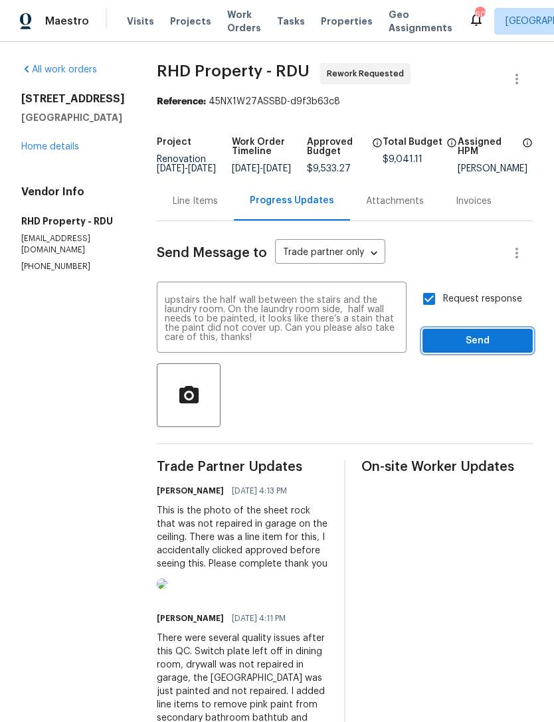
click at [486, 349] on span "Send" at bounding box center [477, 341] width 89 height 17
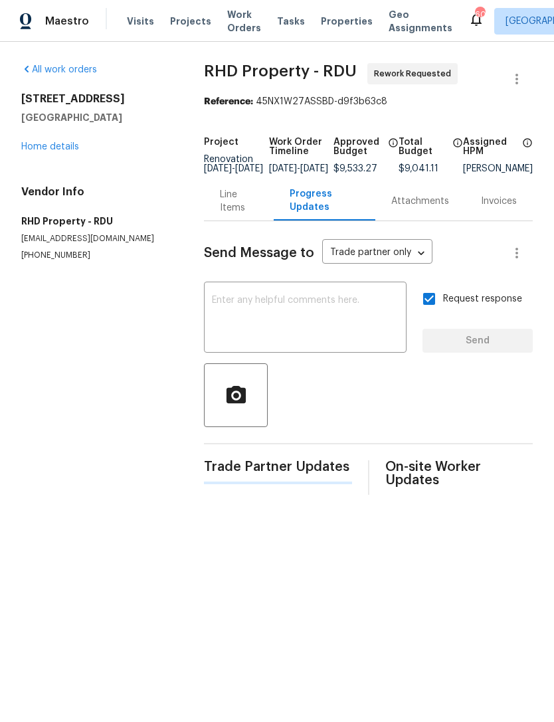
scroll to position [0, 0]
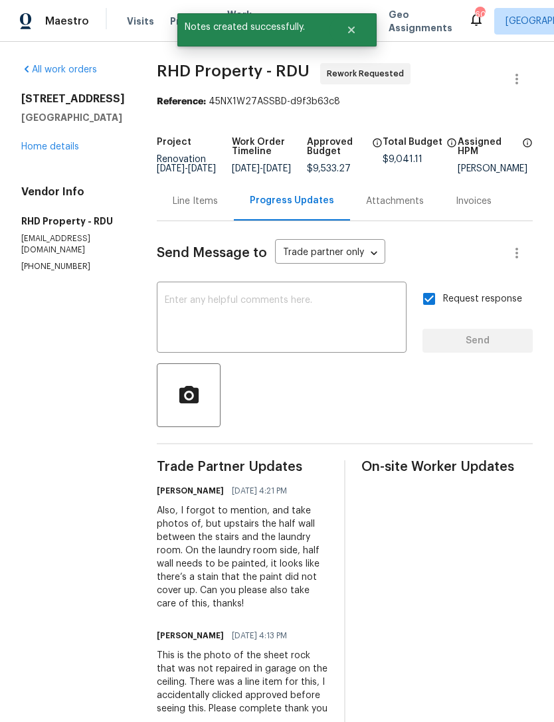
click at [38, 142] on link "Home details" at bounding box center [50, 146] width 58 height 9
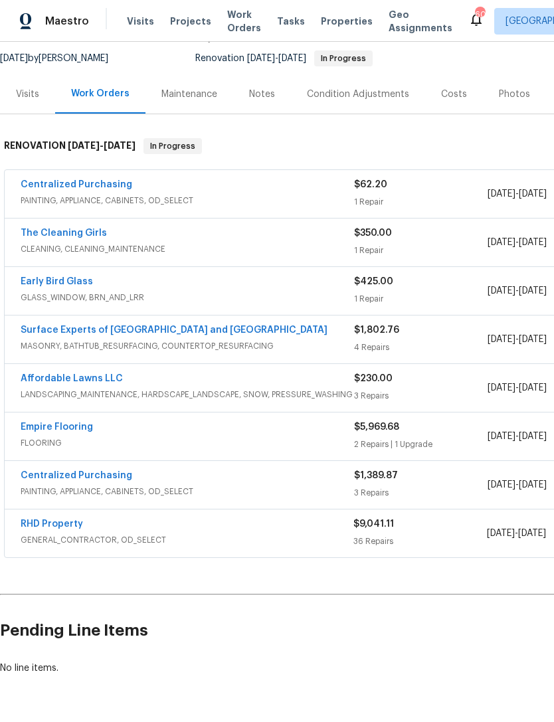
scroll to position [127, 0]
click at [46, 524] on link "RHD Property" at bounding box center [52, 523] width 62 height 9
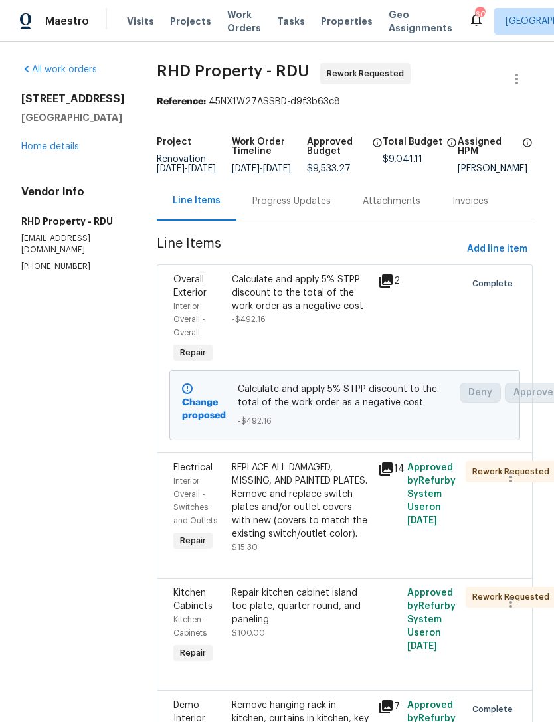
click at [50, 146] on link "Home details" at bounding box center [50, 146] width 58 height 9
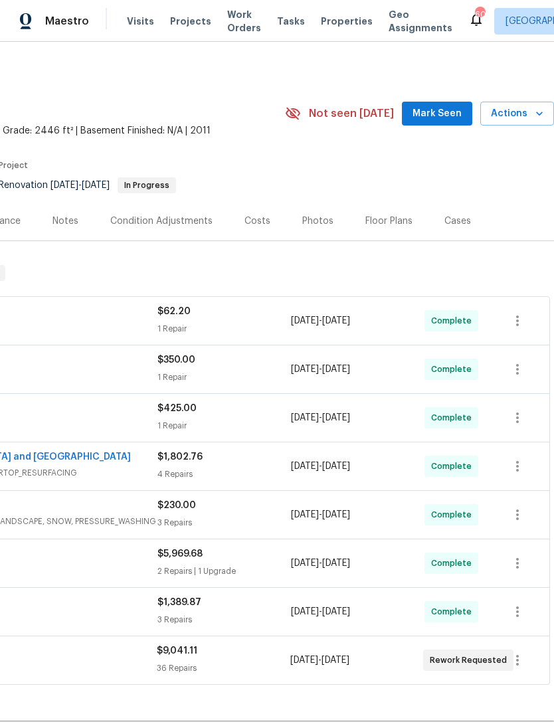
scroll to position [0, 197]
click at [525, 111] on span "Actions" at bounding box center [517, 114] width 52 height 17
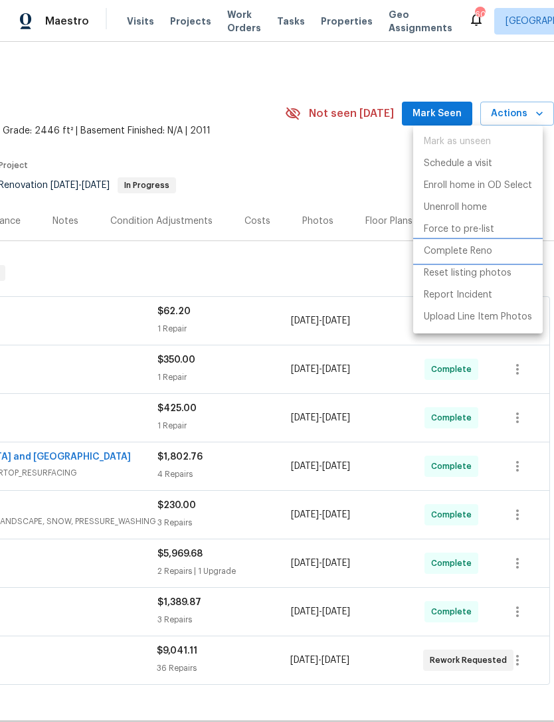
click at [462, 249] on p "Complete Reno" at bounding box center [458, 251] width 68 height 14
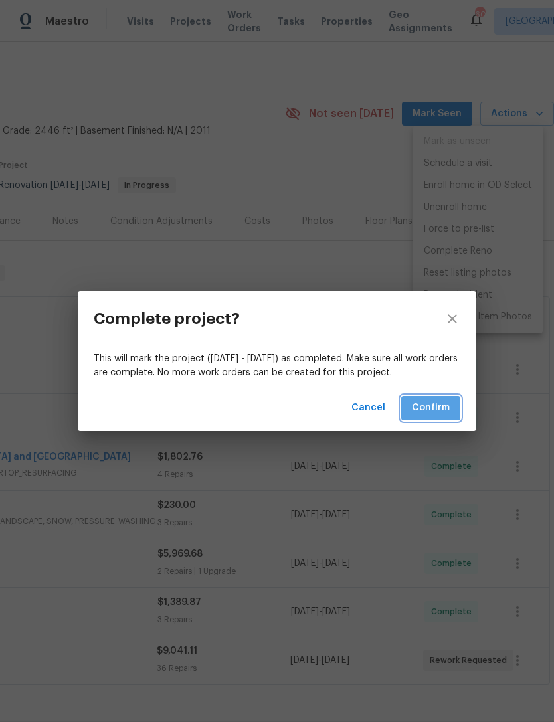
click at [428, 404] on span "Confirm" at bounding box center [431, 408] width 38 height 17
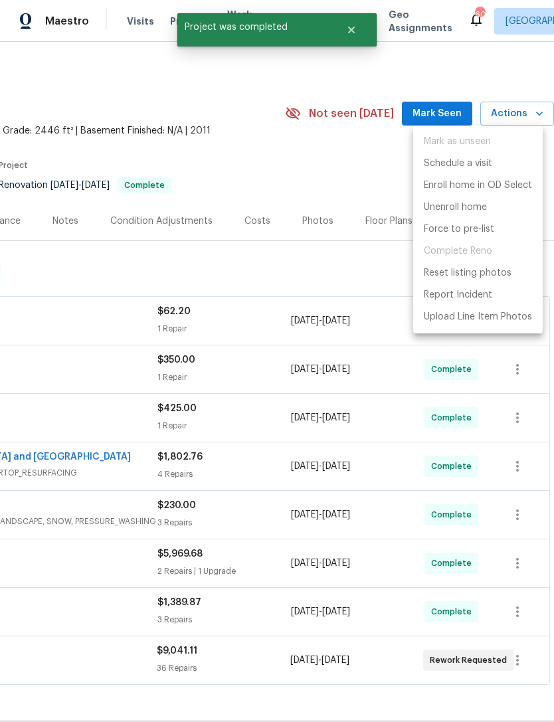
click at [223, 167] on div at bounding box center [277, 361] width 554 height 722
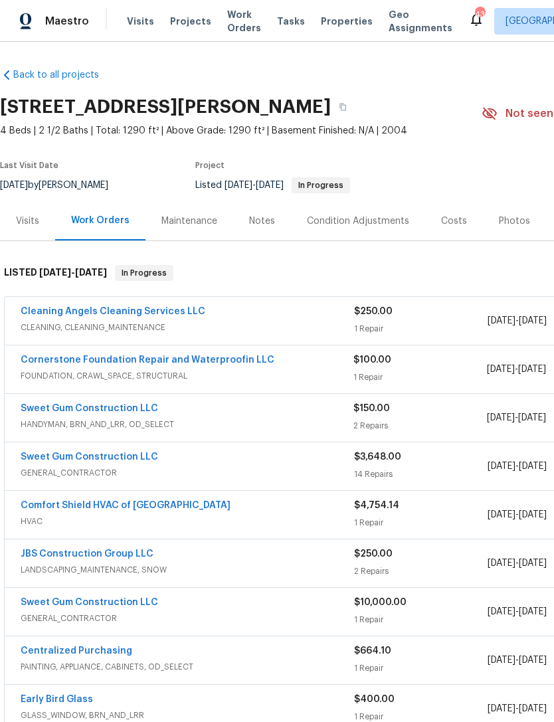
scroll to position [4, 0]
